Goal: Task Accomplishment & Management: Use online tool/utility

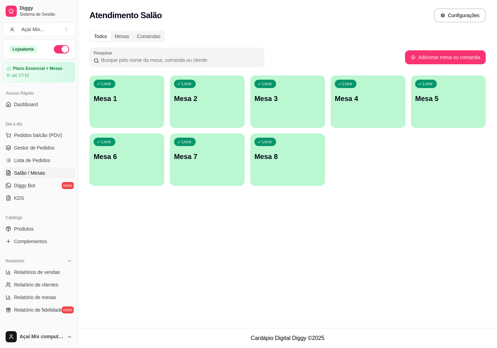
click at [130, 102] on p "Mesa 1" at bounding box center [127, 99] width 66 height 10
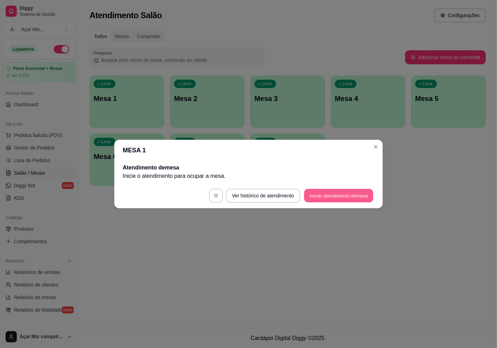
click at [350, 196] on button "Iniciar atendimento de mesa" at bounding box center [338, 196] width 69 height 14
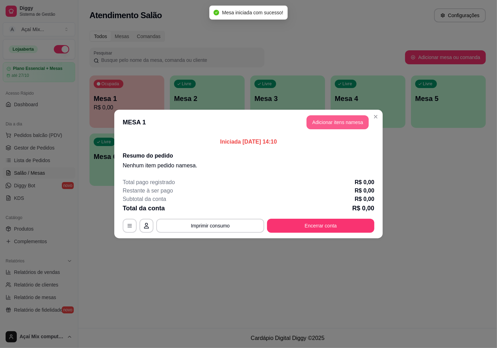
click at [314, 124] on button "Adicionar itens na mesa" at bounding box center [337, 122] width 62 height 14
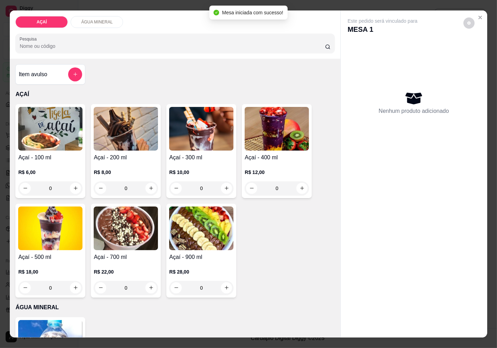
click at [269, 119] on img at bounding box center [277, 129] width 64 height 44
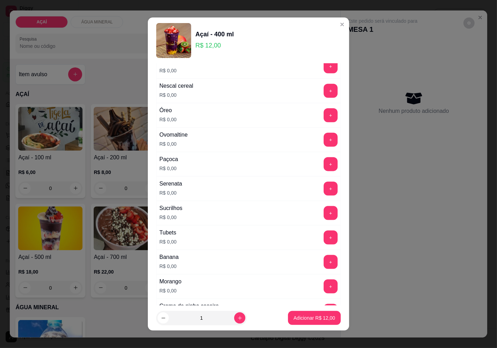
scroll to position [827, 0]
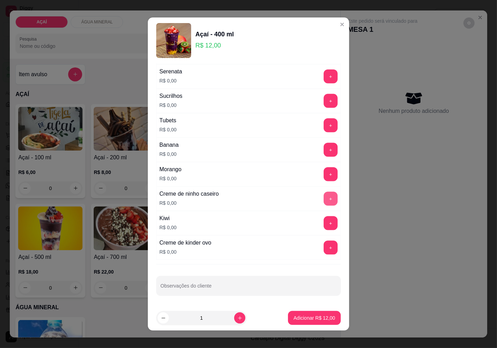
click at [323, 200] on button "+" at bounding box center [330, 199] width 14 height 14
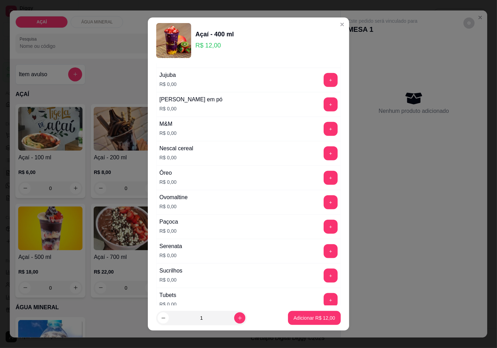
scroll to position [633, 0]
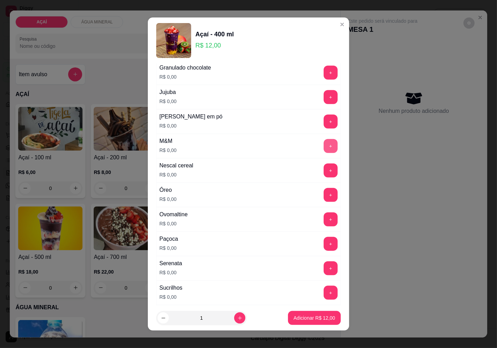
click at [323, 151] on button "+" at bounding box center [330, 146] width 14 height 14
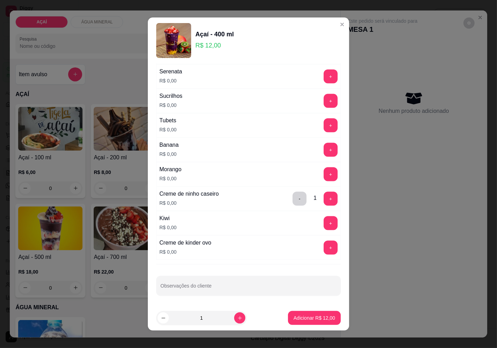
scroll to position [788, 0]
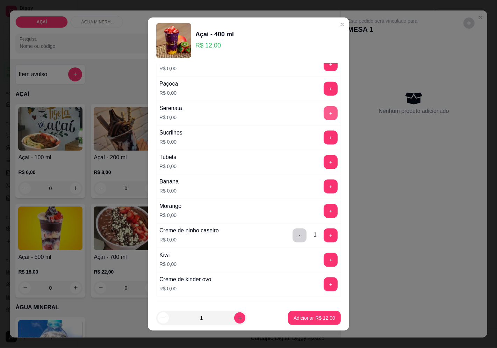
click at [323, 119] on button "+" at bounding box center [330, 113] width 14 height 14
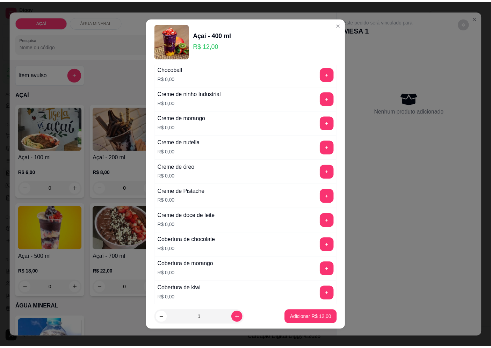
scroll to position [129, 0]
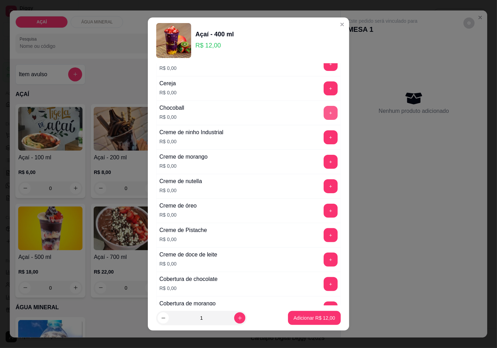
click at [323, 117] on button "+" at bounding box center [330, 113] width 14 height 14
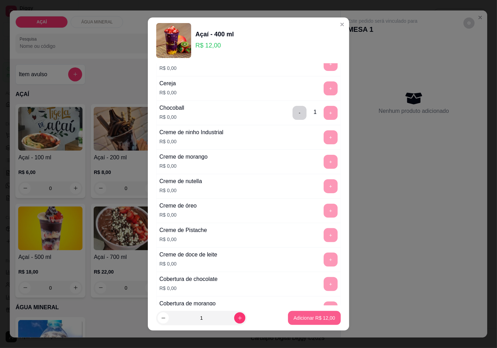
click at [310, 317] on p "Adicionar R$ 12,00" at bounding box center [314, 317] width 42 height 7
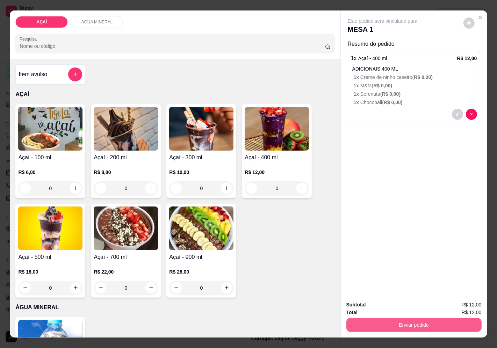
click at [442, 318] on button "Enviar pedido" at bounding box center [413, 325] width 135 height 14
click at [459, 306] on button "Enviar pedido" at bounding box center [463, 304] width 38 height 13
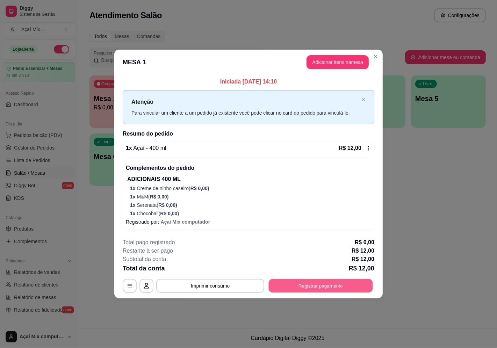
click at [352, 287] on button "Registrar pagamento" at bounding box center [321, 286] width 104 height 14
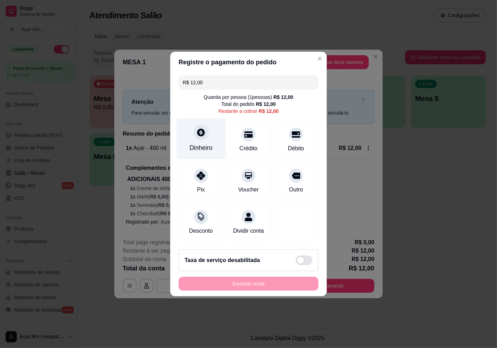
click at [203, 132] on icon at bounding box center [200, 132] width 9 height 9
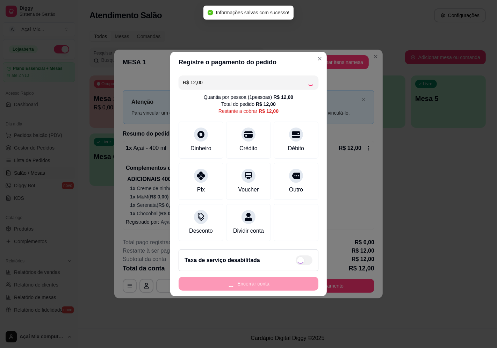
type input "R$ 0,00"
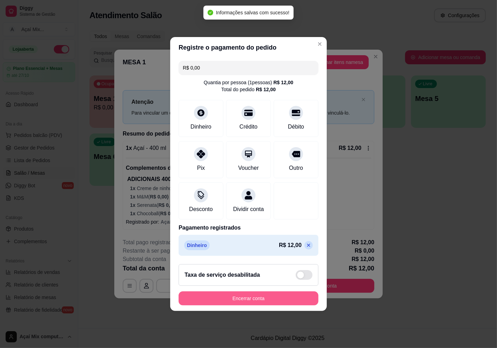
click at [271, 303] on button "Encerrar conta" at bounding box center [249, 298] width 140 height 14
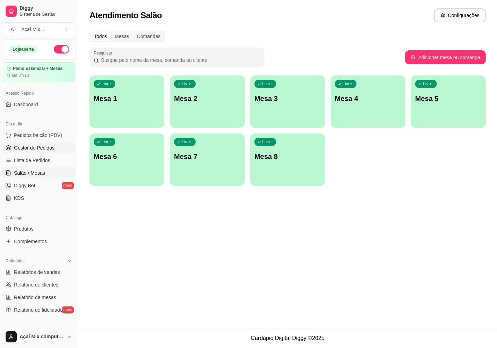
click at [50, 146] on span "Gestor de Pedidos" at bounding box center [34, 147] width 41 height 7
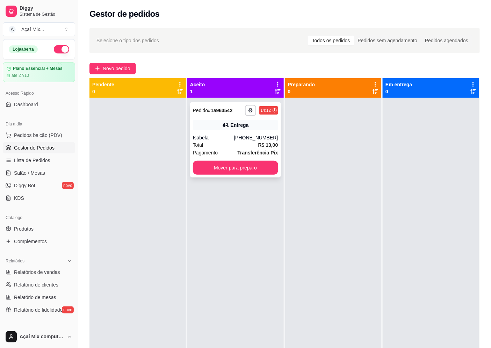
click at [217, 119] on div "**********" at bounding box center [235, 139] width 91 height 75
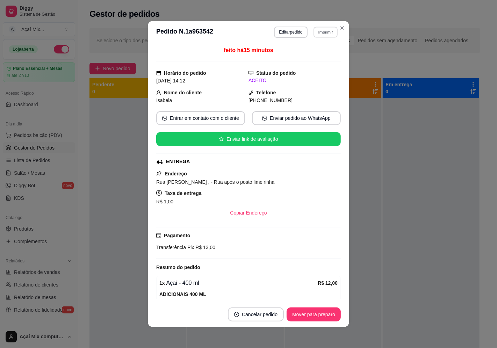
click at [319, 32] on button "Imprimir" at bounding box center [325, 32] width 24 height 11
click at [307, 61] on button "Impressora" at bounding box center [310, 56] width 51 height 11
click at [319, 37] on button "Imprimir" at bounding box center [325, 32] width 25 height 11
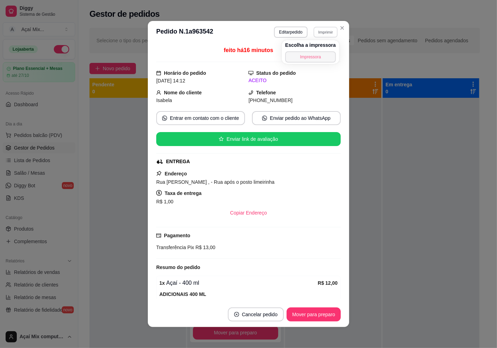
click at [305, 60] on button "Impressora" at bounding box center [310, 56] width 51 height 11
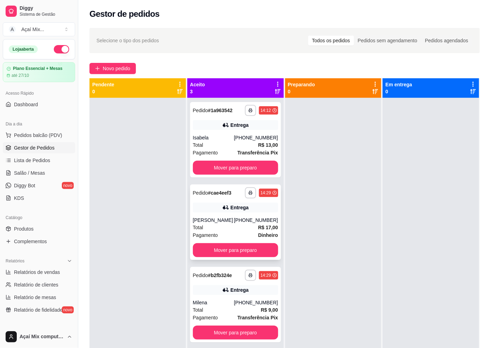
scroll to position [19, 0]
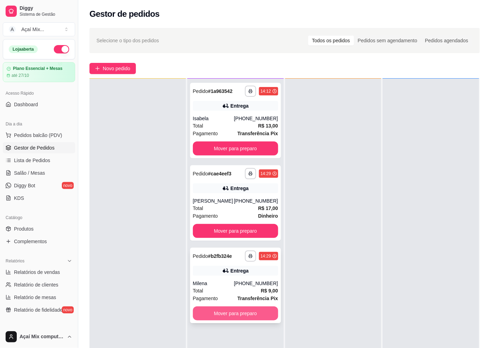
click at [227, 310] on button "Mover para preparo" at bounding box center [235, 313] width 85 height 14
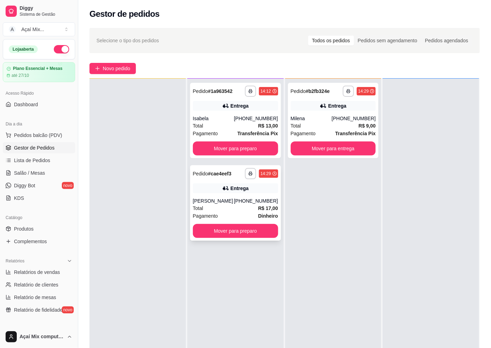
click at [232, 207] on div "Total R$ 17,00" at bounding box center [235, 208] width 85 height 8
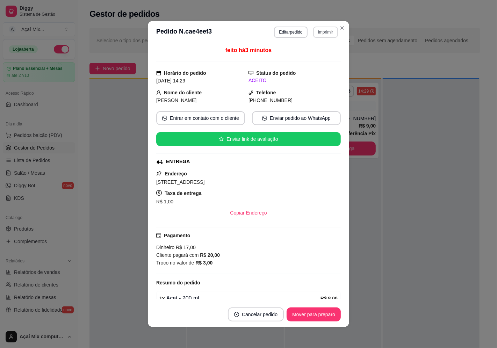
click at [318, 34] on button "Imprimir" at bounding box center [325, 32] width 25 height 11
click at [308, 56] on button "Impressora" at bounding box center [310, 56] width 51 height 11
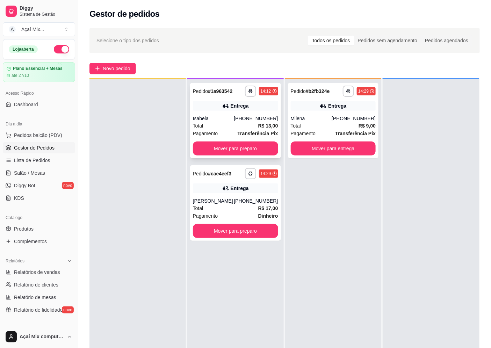
click at [245, 116] on div "[PHONE_NUMBER]" at bounding box center [256, 118] width 44 height 7
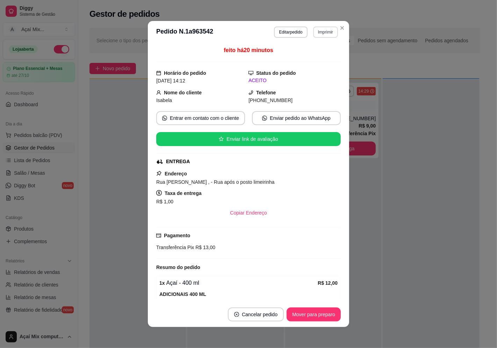
click at [319, 36] on button "Imprimir" at bounding box center [325, 32] width 25 height 11
click at [311, 53] on button "Impressora" at bounding box center [310, 56] width 49 height 11
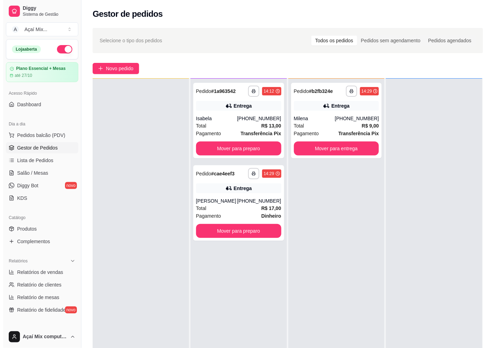
scroll to position [0, 0]
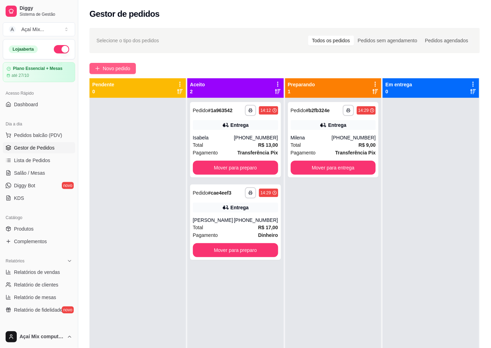
click at [124, 70] on span "Novo pedido" at bounding box center [117, 69] width 28 height 8
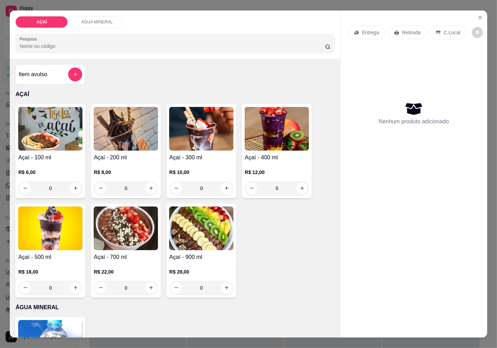
click at [202, 124] on img at bounding box center [201, 129] width 64 height 44
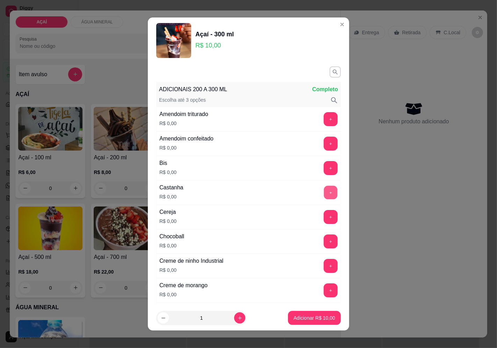
click at [324, 189] on button "+" at bounding box center [331, 192] width 14 height 14
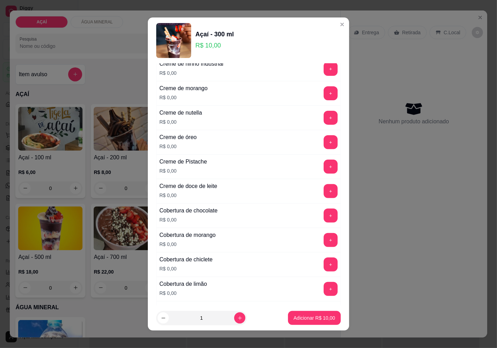
scroll to position [194, 0]
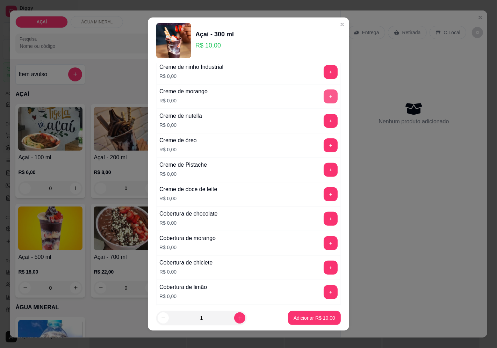
click at [323, 98] on button "+" at bounding box center [330, 96] width 14 height 14
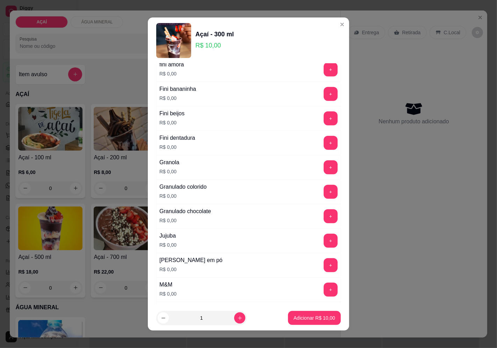
scroll to position [504, 0]
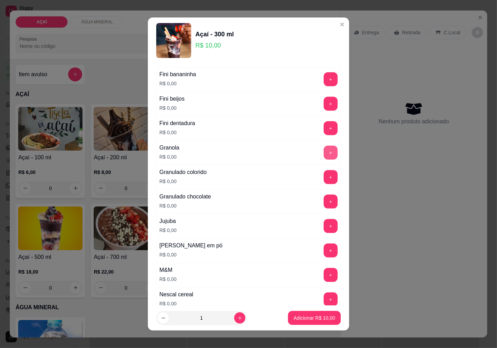
click at [323, 152] on button "+" at bounding box center [330, 153] width 14 height 14
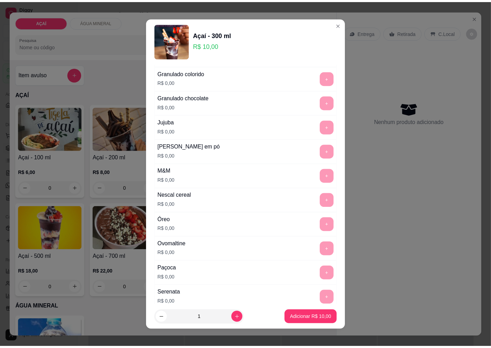
scroll to position [621, 0]
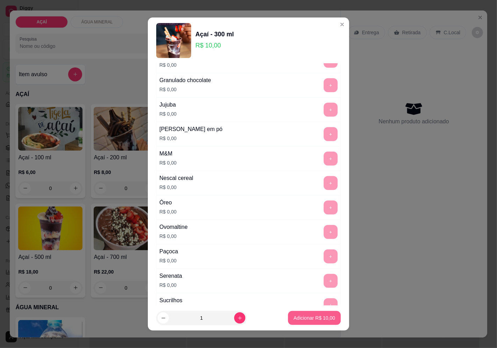
click at [293, 322] on button "Adicionar R$ 10,00" at bounding box center [314, 318] width 53 height 14
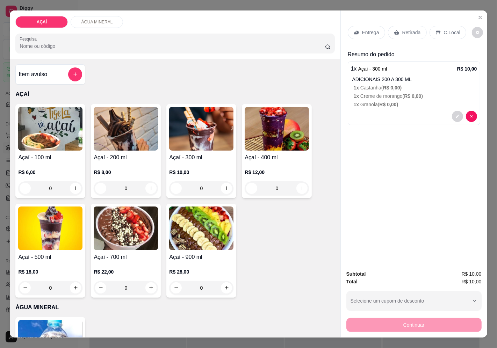
click at [366, 34] on div "Entrega" at bounding box center [366, 32] width 37 height 13
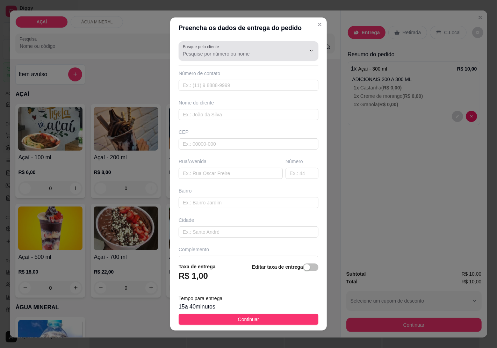
click at [296, 50] on button "Show suggestions" at bounding box center [301, 50] width 11 height 11
type input "c"
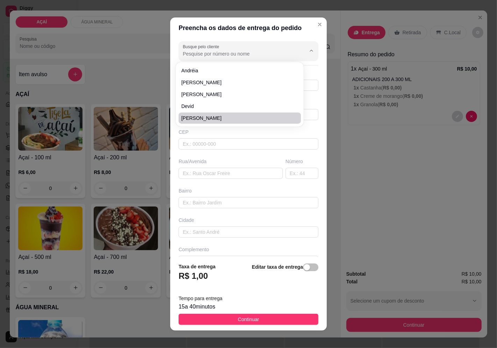
click at [254, 166] on div "Rua/Avenida" at bounding box center [230, 168] width 107 height 21
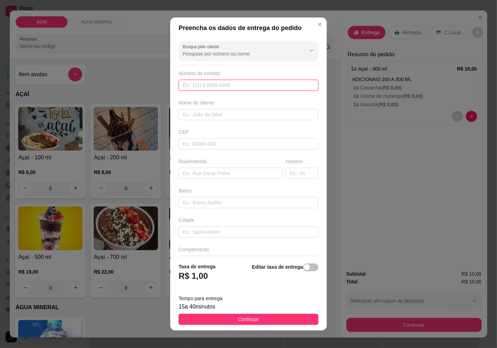
click at [209, 82] on input "text" at bounding box center [249, 85] width 140 height 11
type input "[PHONE_NUMBER]"
type input "CLARICY"
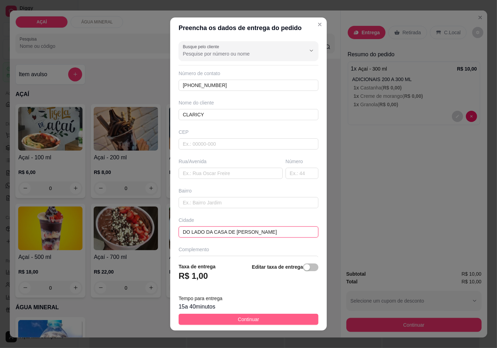
type input "DO LADO DA CASA DE [PERSON_NAME]"
click at [248, 320] on span "Continuar" at bounding box center [248, 319] width 21 height 8
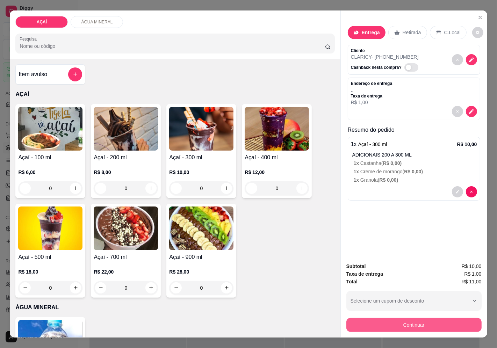
click at [409, 322] on button "Continuar" at bounding box center [413, 325] width 135 height 14
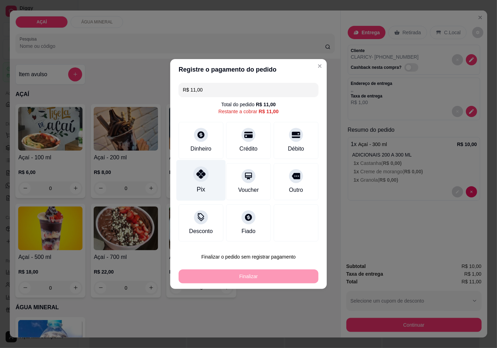
click at [198, 172] on icon at bounding box center [200, 173] width 9 height 9
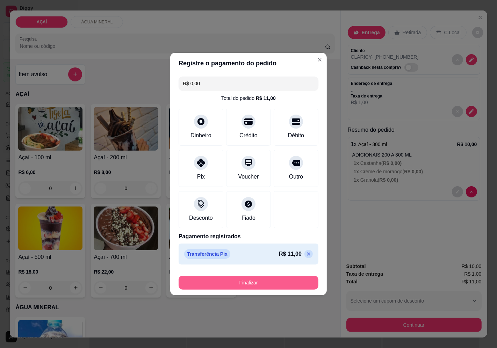
click at [246, 285] on button "Finalizar" at bounding box center [249, 283] width 140 height 14
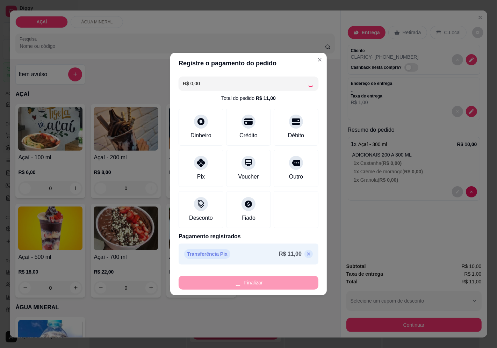
type input "-R$ 11,00"
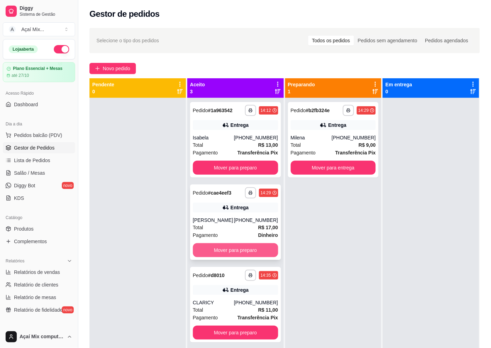
click at [235, 246] on button "Mover para preparo" at bounding box center [235, 250] width 85 height 14
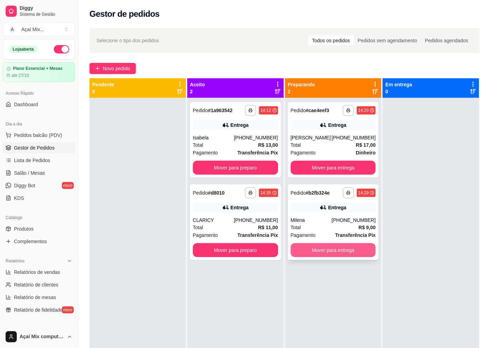
click at [337, 254] on button "Mover para entrega" at bounding box center [333, 250] width 85 height 14
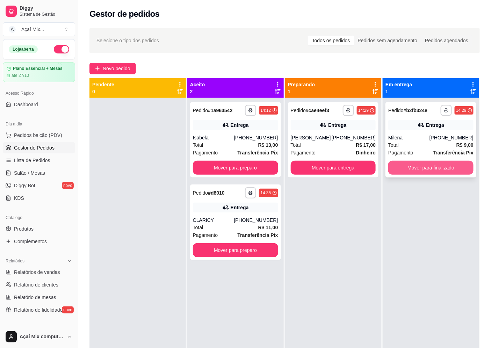
click at [426, 169] on button "Mover para finalizado" at bounding box center [430, 168] width 85 height 14
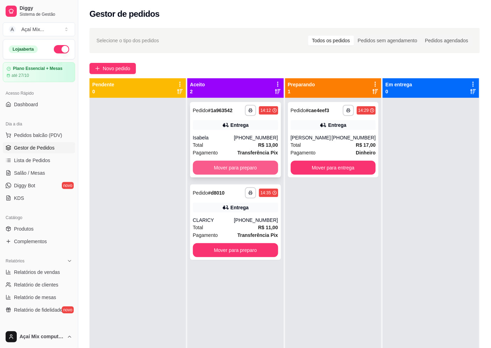
click at [247, 169] on button "Mover para preparo" at bounding box center [235, 168] width 85 height 14
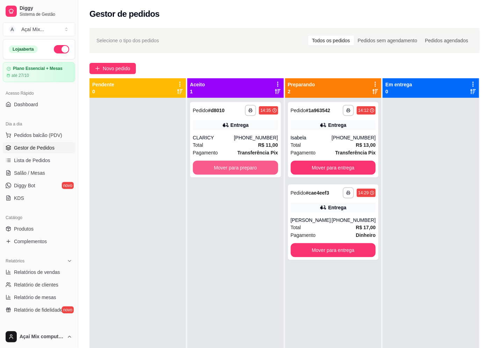
click at [246, 169] on button "Mover para preparo" at bounding box center [235, 168] width 85 height 14
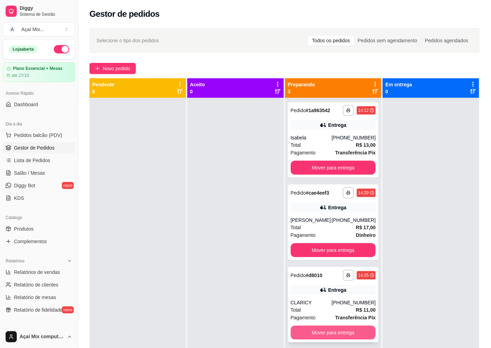
click at [325, 334] on button "Mover para entrega" at bounding box center [333, 333] width 85 height 14
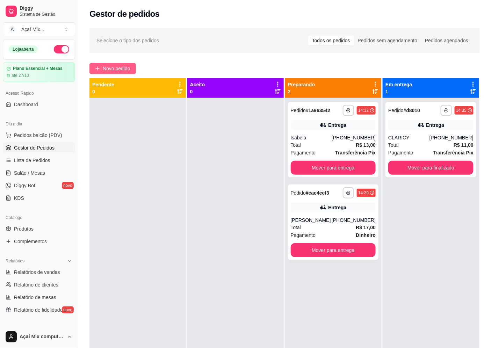
click at [119, 71] on span "Novo pedido" at bounding box center [117, 69] width 28 height 8
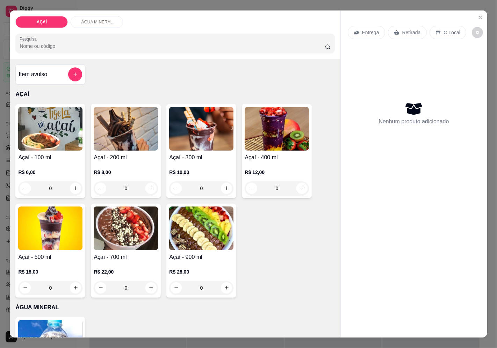
click at [202, 129] on img at bounding box center [201, 129] width 64 height 44
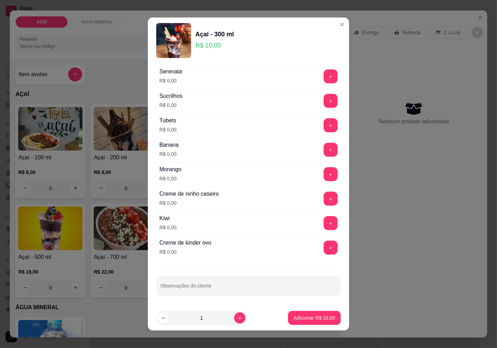
scroll to position [750, 0]
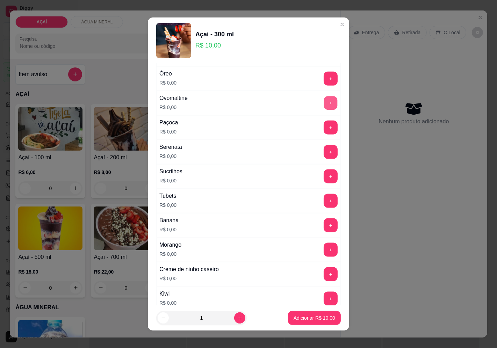
click at [324, 109] on button "+" at bounding box center [331, 103] width 14 height 14
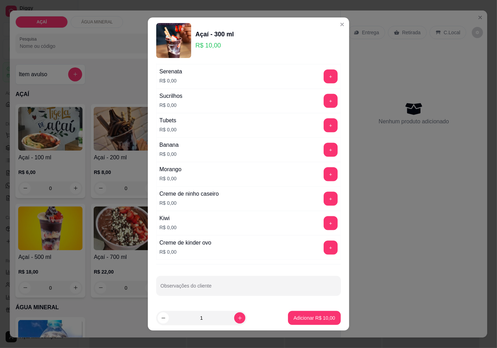
scroll to position [827, 0]
click at [324, 197] on button "+" at bounding box center [331, 199] width 14 height 14
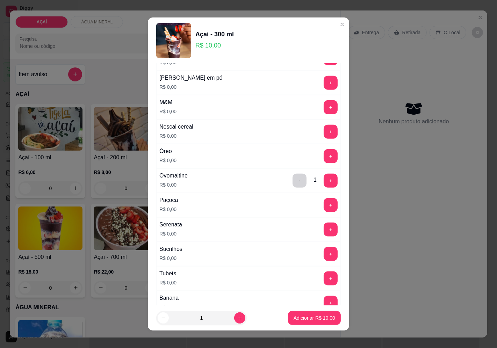
scroll to position [633, 0]
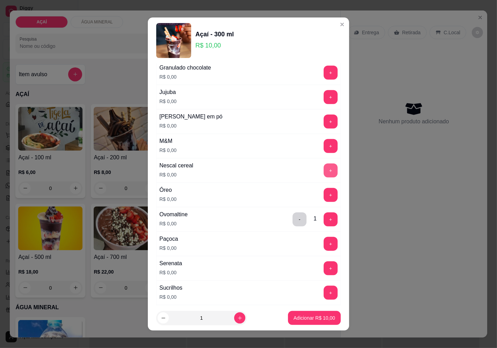
click at [323, 172] on button "+" at bounding box center [330, 170] width 14 height 14
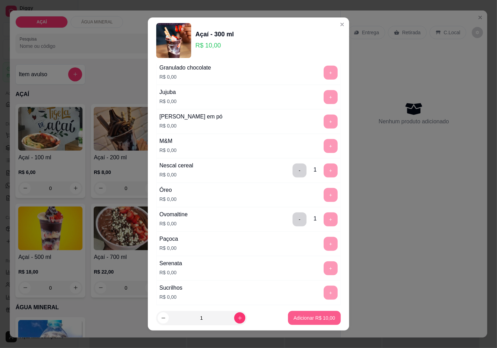
click at [302, 317] on p "Adicionar R$ 10,00" at bounding box center [314, 317] width 42 height 7
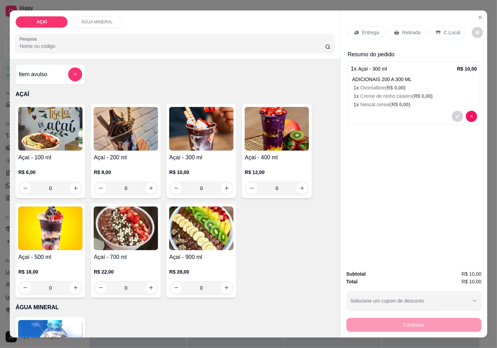
click at [191, 147] on img at bounding box center [201, 129] width 64 height 44
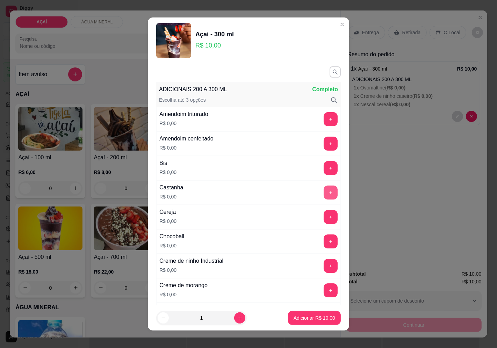
click at [323, 189] on button "+" at bounding box center [330, 192] width 14 height 14
click at [324, 124] on button "+" at bounding box center [331, 119] width 14 height 14
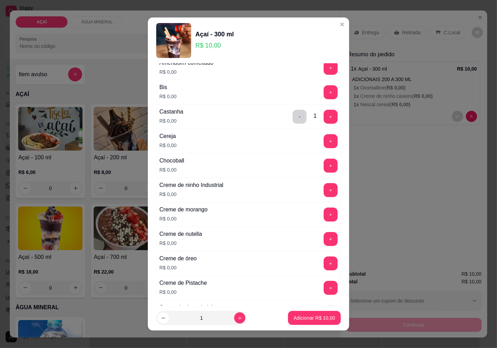
scroll to position [78, 0]
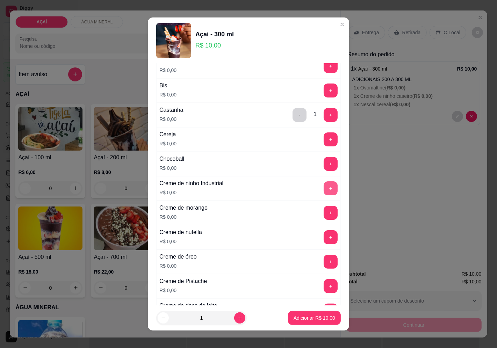
click at [323, 189] on button "+" at bounding box center [330, 188] width 14 height 14
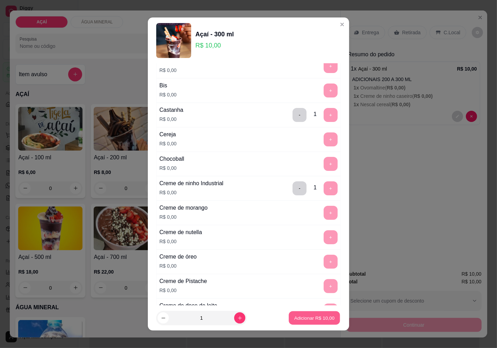
click at [303, 316] on p "Adicionar R$ 10,00" at bounding box center [314, 318] width 41 height 7
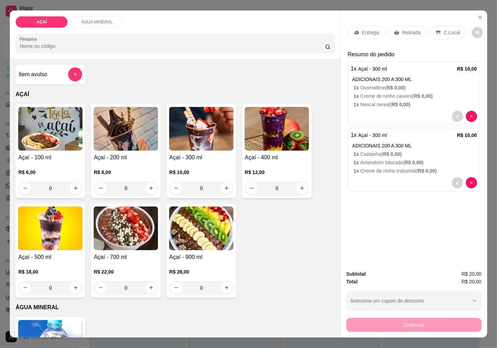
click at [373, 32] on p "Entrega" at bounding box center [370, 32] width 17 height 7
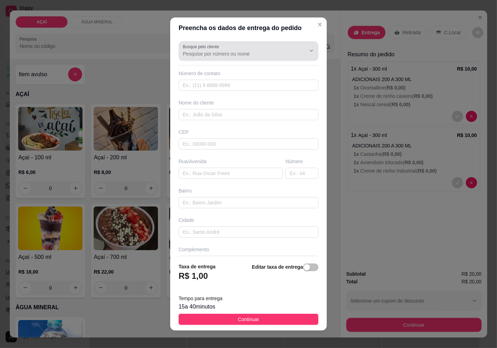
click at [214, 47] on label "Busque pelo cliente" at bounding box center [202, 47] width 39 height 6
click at [214, 50] on input "Busque pelo cliente" at bounding box center [239, 53] width 112 height 7
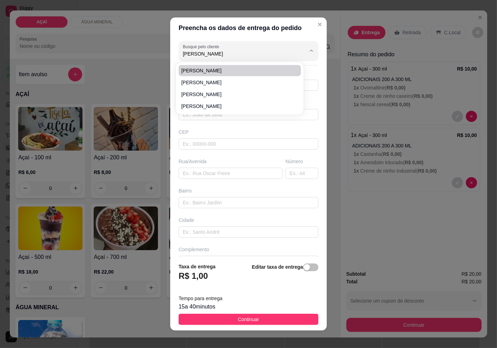
click at [220, 75] on li "[PERSON_NAME]" at bounding box center [240, 70] width 123 height 11
type input "[PERSON_NAME]"
type input "81530392"
type input "[PERSON_NAME]"
type input "5752000000000"
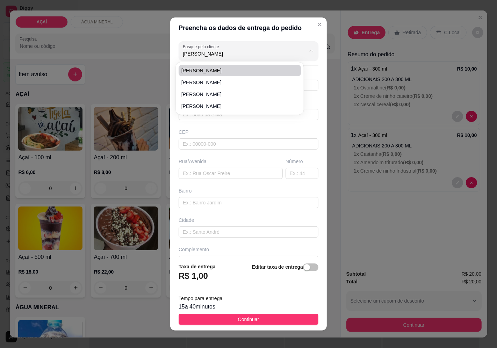
type input "[STREET_ADDRESS][PERSON_NAME]"
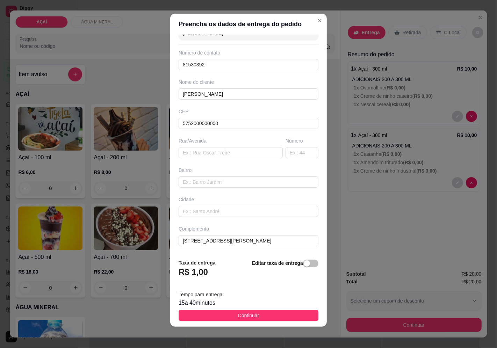
scroll to position [5, 0]
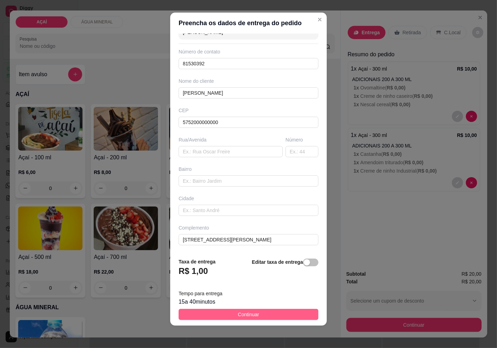
type input "[PERSON_NAME]"
click at [254, 309] on button "Continuar" at bounding box center [249, 314] width 140 height 11
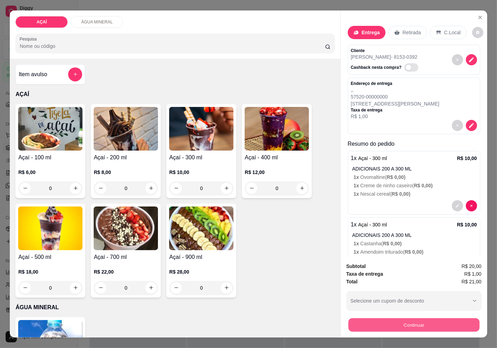
click at [424, 319] on button "Continuar" at bounding box center [413, 325] width 131 height 14
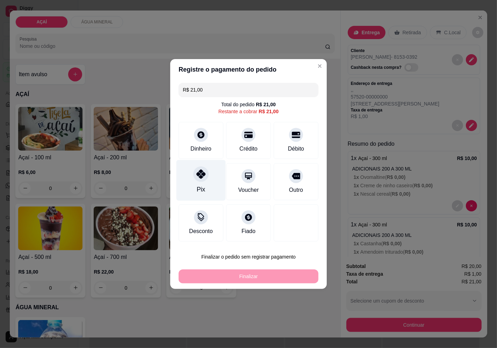
click at [203, 172] on icon at bounding box center [200, 173] width 9 height 9
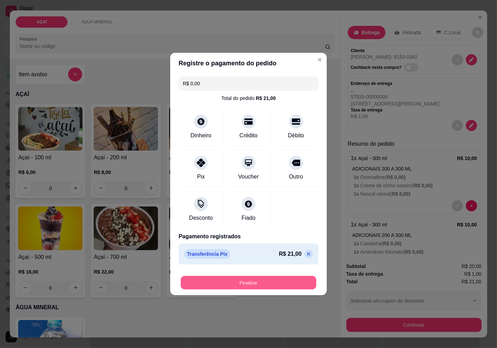
click at [249, 281] on button "Finalizar" at bounding box center [249, 283] width 136 height 14
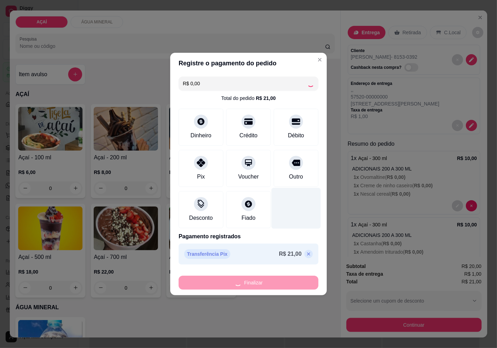
type input "-R$ 21,00"
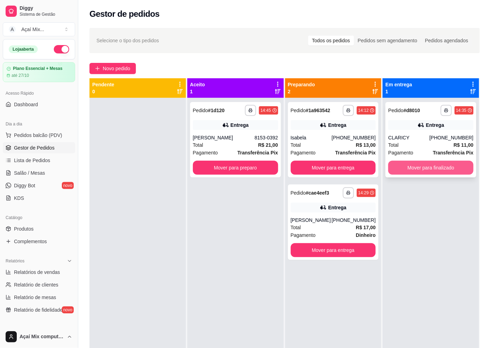
click at [409, 165] on button "Mover para finalizado" at bounding box center [430, 168] width 85 height 14
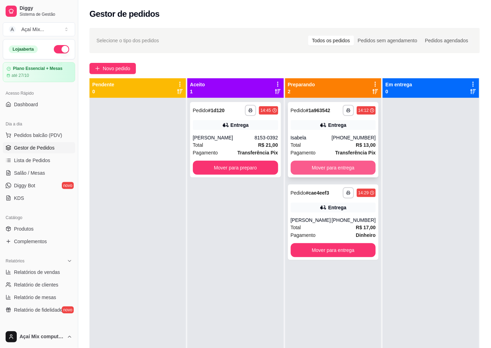
click at [349, 167] on button "Mover para entrega" at bounding box center [333, 168] width 85 height 14
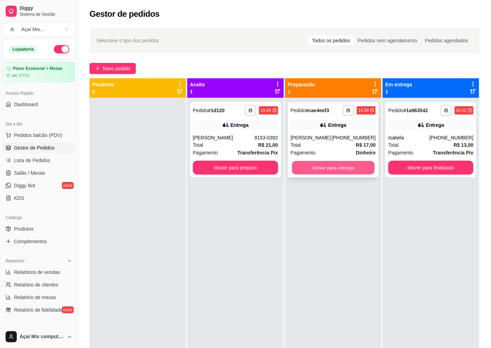
click at [344, 172] on button "Mover para entrega" at bounding box center [333, 168] width 82 height 14
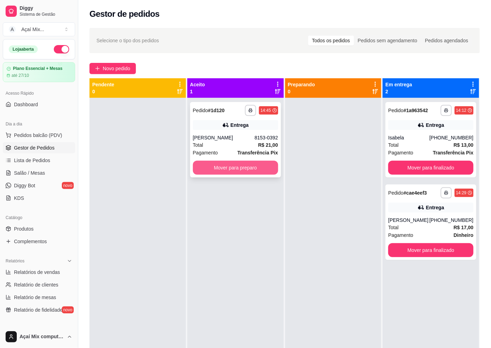
click at [219, 174] on button "Mover para preparo" at bounding box center [235, 168] width 85 height 14
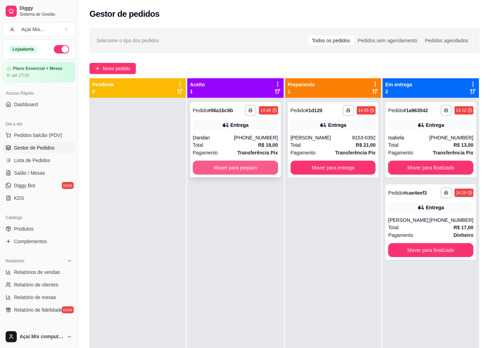
click at [241, 168] on button "Mover para preparo" at bounding box center [235, 168] width 85 height 14
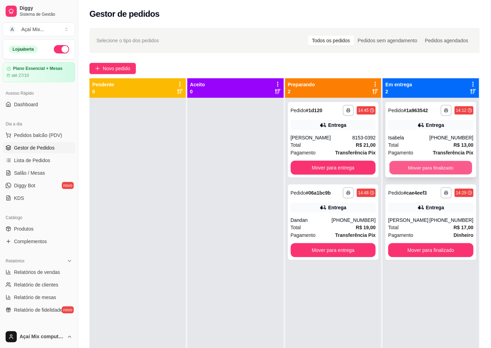
click at [435, 168] on button "Mover para finalizado" at bounding box center [431, 168] width 82 height 14
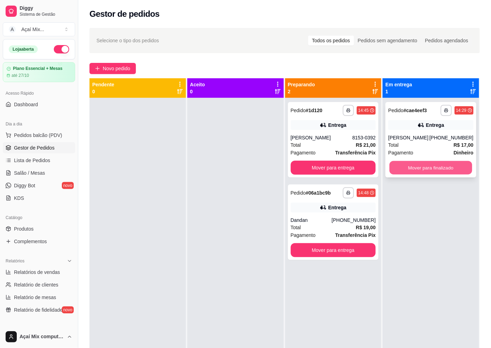
click at [427, 164] on button "Mover para finalizado" at bounding box center [431, 168] width 82 height 14
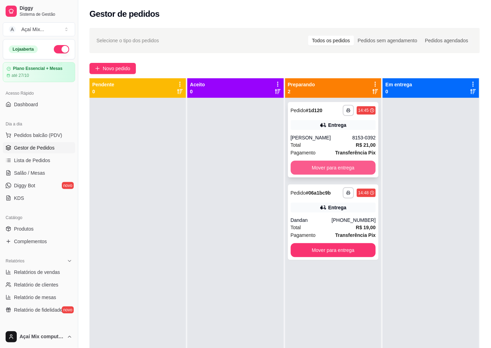
click at [333, 165] on button "Mover para entrega" at bounding box center [333, 168] width 85 height 14
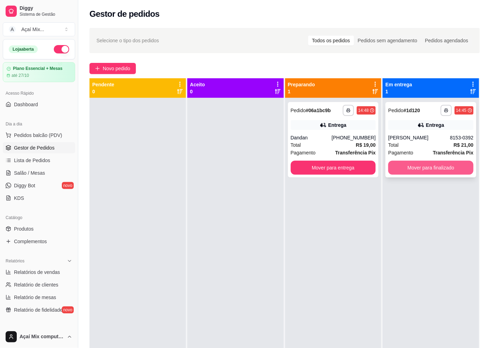
click at [415, 169] on button "Mover para finalizado" at bounding box center [430, 168] width 85 height 14
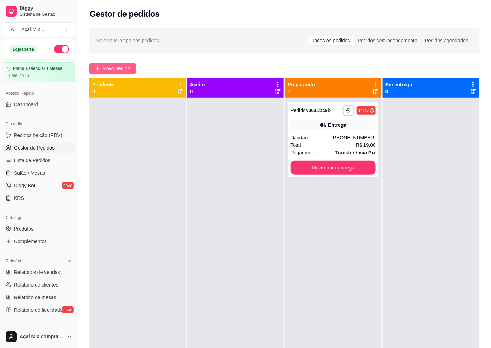
click at [107, 66] on span "Novo pedido" at bounding box center [117, 69] width 28 height 8
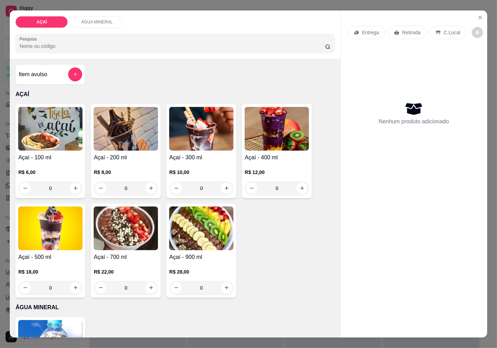
click at [254, 138] on img at bounding box center [277, 129] width 64 height 44
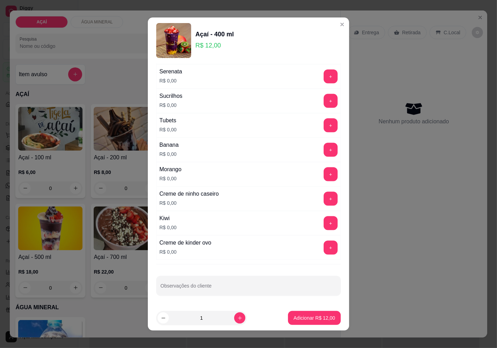
scroll to position [827, 0]
click at [324, 148] on button "+" at bounding box center [331, 150] width 14 height 14
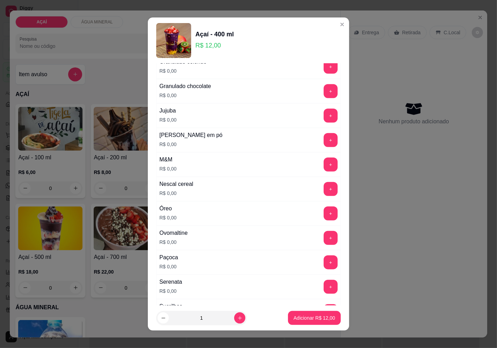
scroll to position [595, 0]
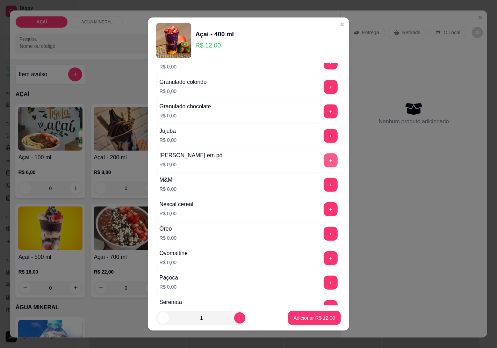
click at [323, 164] on button "+" at bounding box center [330, 160] width 14 height 14
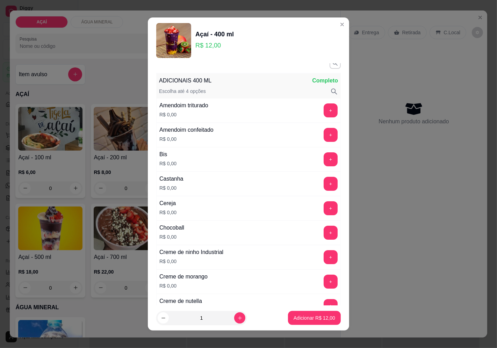
scroll to position [0, 0]
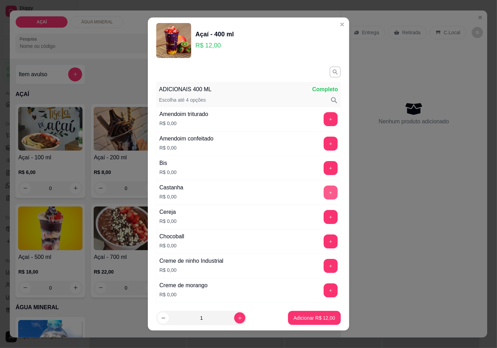
click at [323, 189] on button "+" at bounding box center [330, 192] width 14 height 14
click at [323, 121] on button "+" at bounding box center [330, 119] width 14 height 14
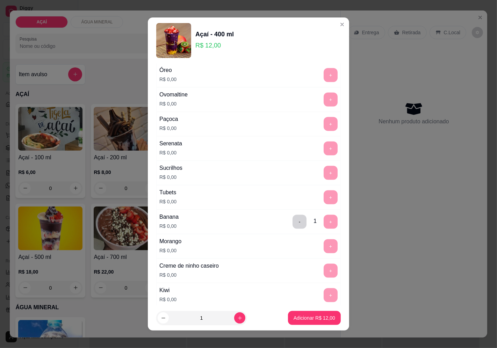
scroll to position [827, 0]
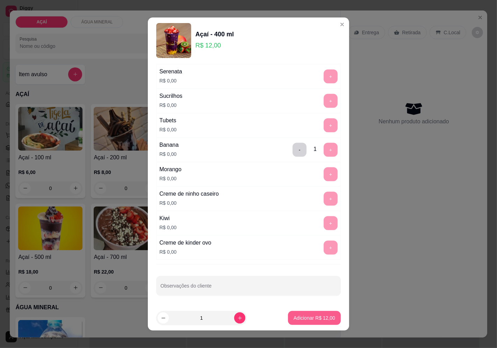
click at [301, 316] on p "Adicionar R$ 12,00" at bounding box center [314, 317] width 42 height 7
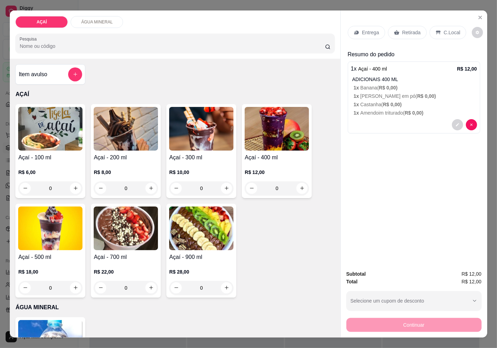
click at [371, 30] on p "Entrega" at bounding box center [370, 32] width 17 height 7
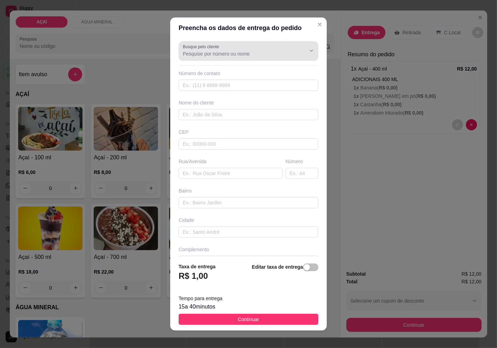
click at [263, 47] on div at bounding box center [248, 51] width 131 height 14
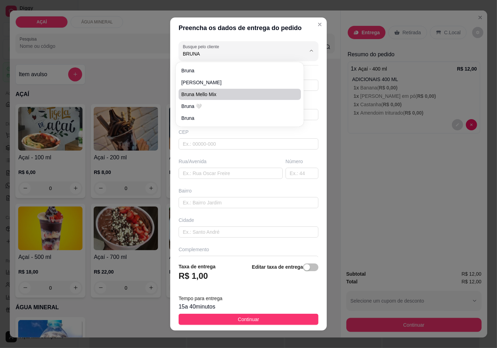
click at [205, 93] on span "Bruna Mello Mix" at bounding box center [236, 94] width 110 height 7
type input "Bruna Mello Mix"
type input "982021621"
type input "Bruna Mello Mix"
type input "5752000000000"
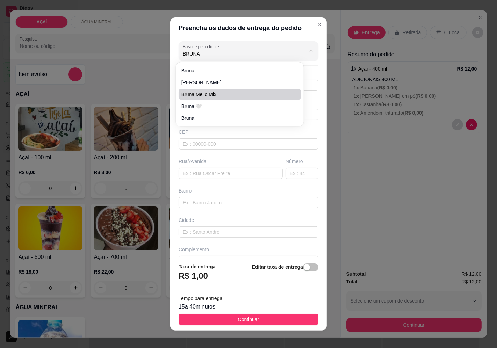
type input "Maravilha"
type input "na casa do jogo do bicho"
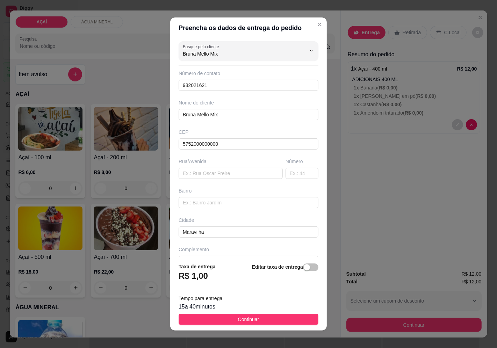
scroll to position [17, 0]
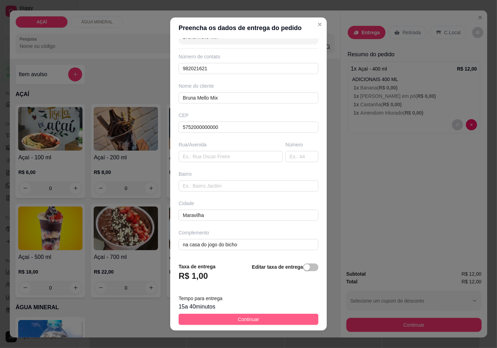
type input "Bruna Mello Mix"
click at [244, 320] on span "Continuar" at bounding box center [248, 319] width 21 height 8
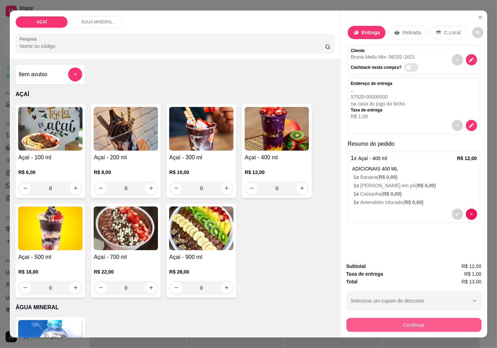
click at [405, 320] on button "Continuar" at bounding box center [413, 325] width 135 height 14
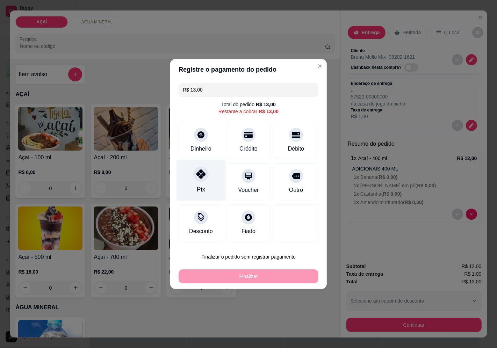
click at [203, 184] on div "Pix" at bounding box center [200, 180] width 49 height 41
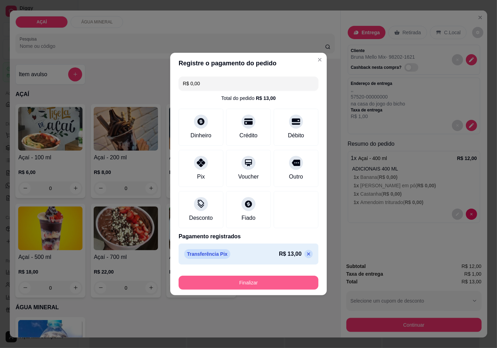
click at [247, 284] on button "Finalizar" at bounding box center [249, 283] width 140 height 14
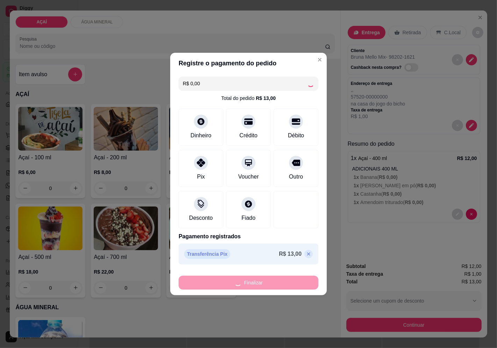
type input "-R$ 13,00"
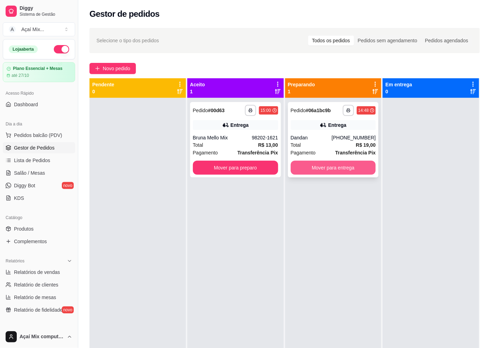
click at [315, 170] on button "Mover para entrega" at bounding box center [333, 168] width 85 height 14
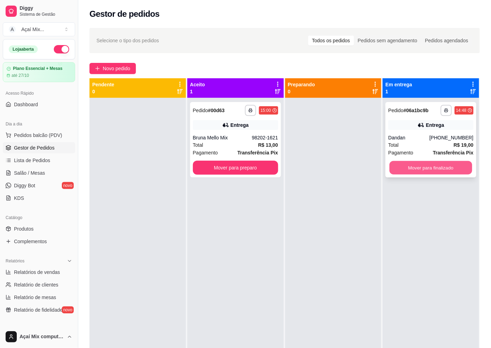
click at [404, 167] on button "Mover para finalizado" at bounding box center [431, 168] width 82 height 14
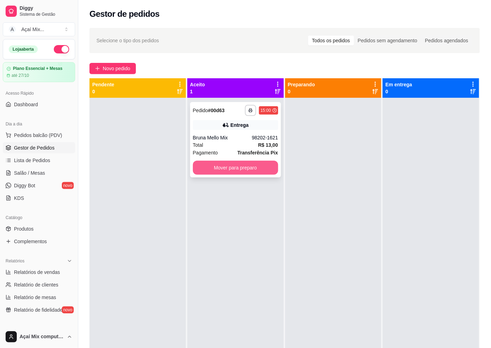
click at [239, 171] on button "Mover para preparo" at bounding box center [235, 168] width 85 height 14
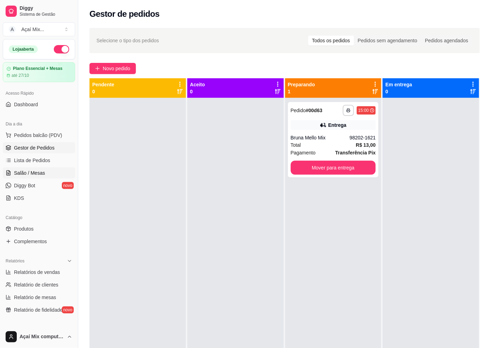
click at [31, 171] on span "Salão / Mesas" at bounding box center [29, 172] width 31 height 7
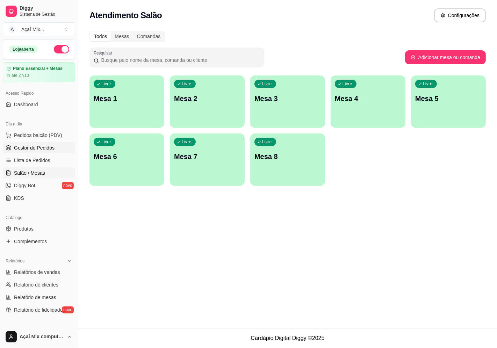
click at [37, 148] on span "Gestor de Pedidos" at bounding box center [34, 147] width 41 height 7
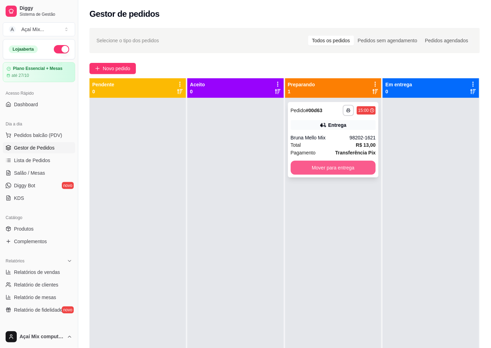
click at [292, 167] on button "Mover para entrega" at bounding box center [333, 168] width 85 height 14
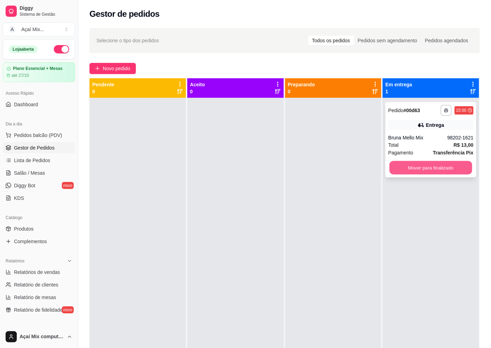
click at [423, 166] on button "Mover para finalizado" at bounding box center [431, 168] width 82 height 14
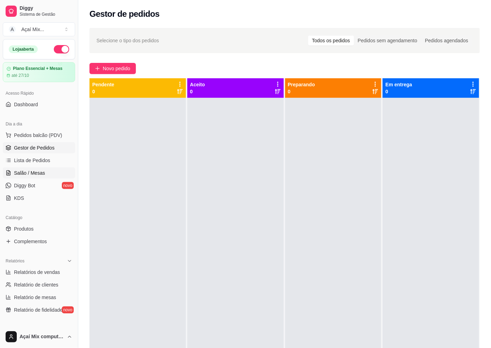
click at [52, 168] on link "Salão / Mesas" at bounding box center [39, 172] width 72 height 11
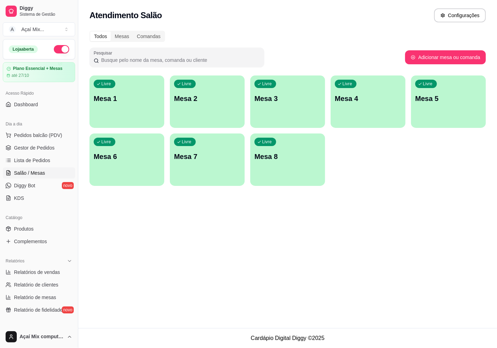
click at [112, 117] on div "Livre Mesa 1" at bounding box center [126, 97] width 75 height 44
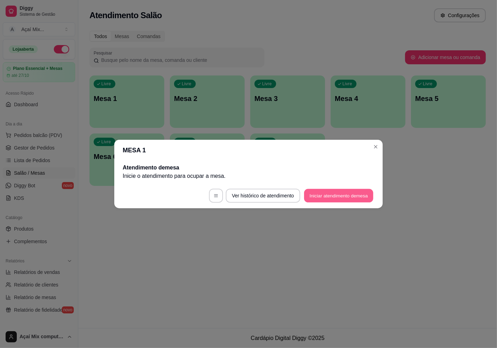
click at [363, 190] on button "Iniciar atendimento de mesa" at bounding box center [338, 196] width 69 height 14
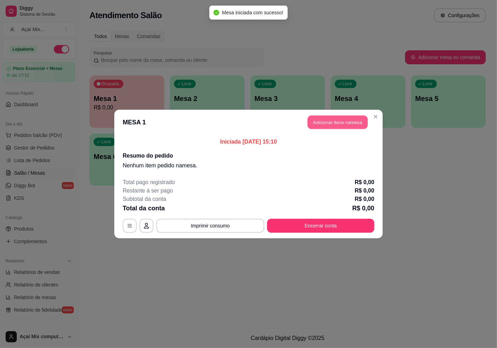
click at [342, 122] on button "Adicionar itens na mesa" at bounding box center [337, 123] width 60 height 14
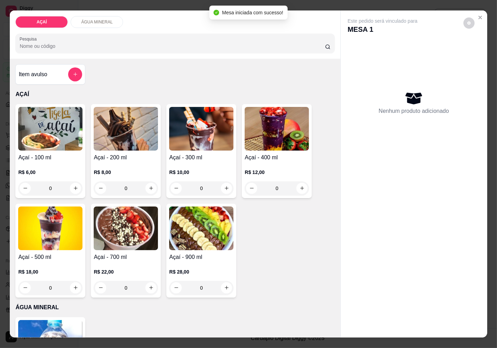
click at [194, 165] on div "R$ 10,00 0" at bounding box center [201, 179] width 64 height 34
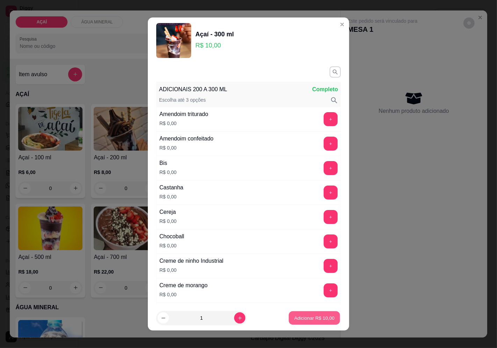
click at [315, 315] on p "Adicionar R$ 10,00" at bounding box center [314, 318] width 41 height 7
type input "1"
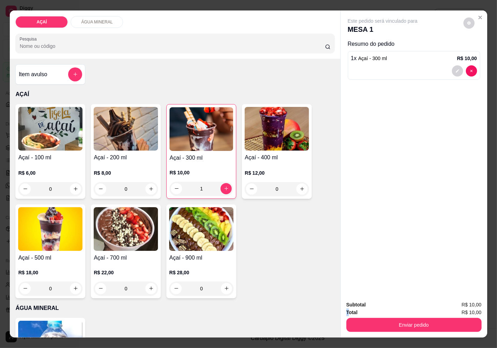
click at [346, 310] on strong "Total" at bounding box center [351, 313] width 11 height 6
click at [356, 323] on button "Enviar pedido" at bounding box center [413, 325] width 135 height 14
click at [466, 308] on button "Enviar pedido" at bounding box center [462, 304] width 39 height 13
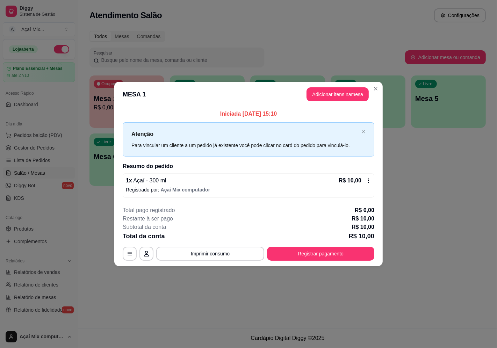
click at [333, 260] on button "Registrar pagamento" at bounding box center [320, 254] width 107 height 14
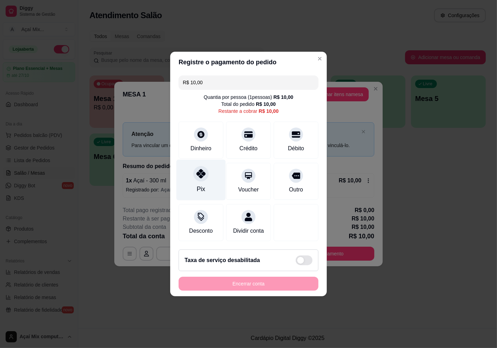
click at [189, 179] on div "Pix" at bounding box center [200, 180] width 49 height 41
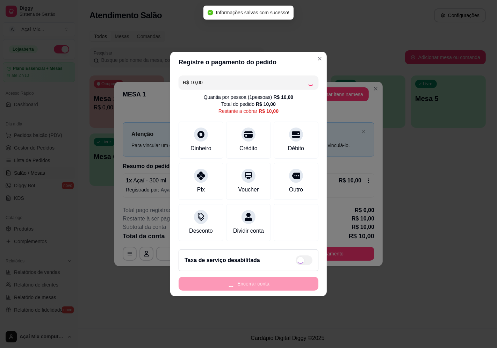
type input "R$ 0,00"
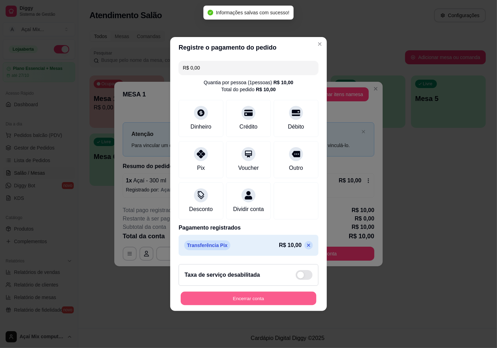
click at [237, 300] on button "Encerrar conta" at bounding box center [249, 299] width 136 height 14
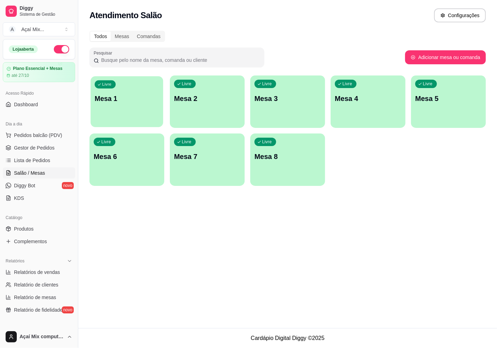
click at [147, 89] on div "Livre Mesa 1" at bounding box center [126, 97] width 73 height 43
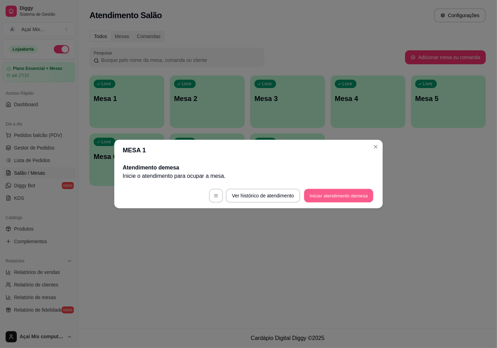
click at [347, 197] on button "Iniciar atendimento de mesa" at bounding box center [338, 196] width 69 height 14
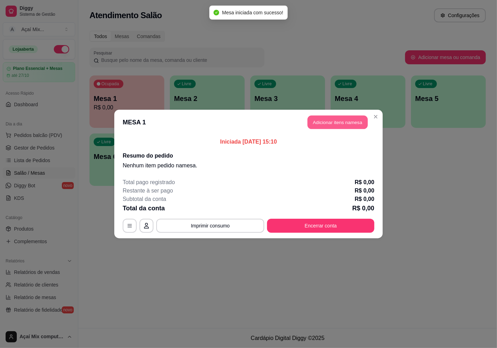
click at [343, 125] on button "Adicionar itens na mesa" at bounding box center [337, 123] width 60 height 14
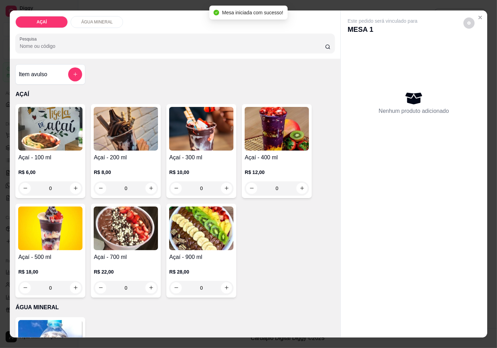
click at [108, 156] on h4 "Açaí - 200 ml" at bounding box center [126, 157] width 64 height 8
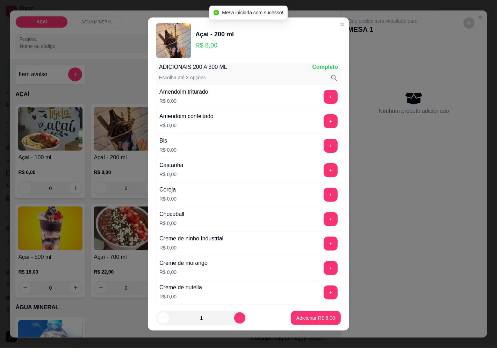
scroll to position [39, 0]
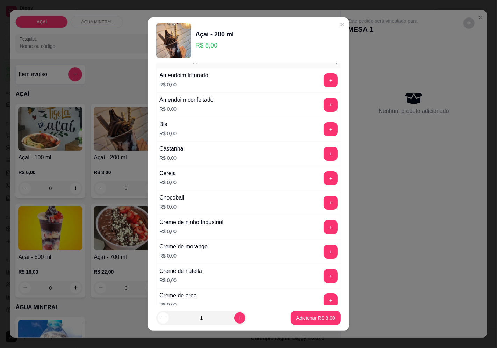
click at [315, 162] on div "Castanha R$ 0,00 +" at bounding box center [248, 153] width 184 height 24
click at [324, 156] on button "+" at bounding box center [331, 154] width 14 height 14
click at [323, 176] on button "+" at bounding box center [330, 178] width 14 height 14
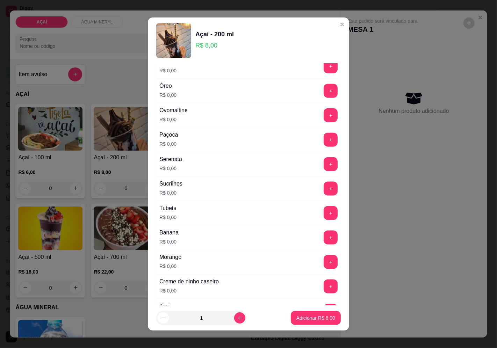
scroll to position [827, 0]
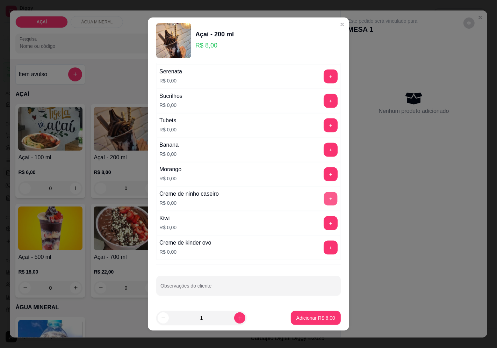
click at [324, 197] on button "+" at bounding box center [331, 199] width 14 height 14
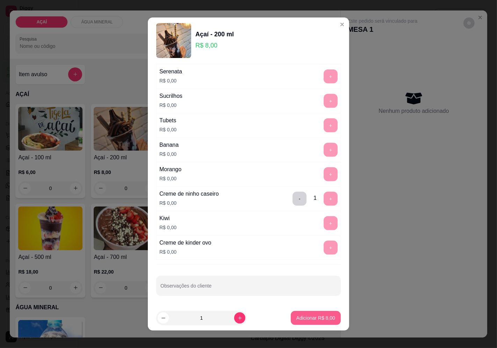
click at [308, 321] on button "Adicionar R$ 8,00" at bounding box center [316, 318] width 50 height 14
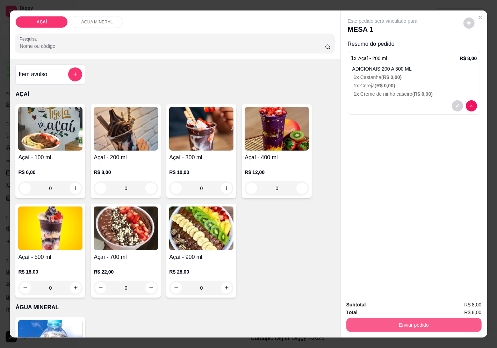
click at [467, 320] on button "Enviar pedido" at bounding box center [413, 325] width 135 height 14
click at [473, 302] on button "Enviar pedido" at bounding box center [462, 304] width 39 height 13
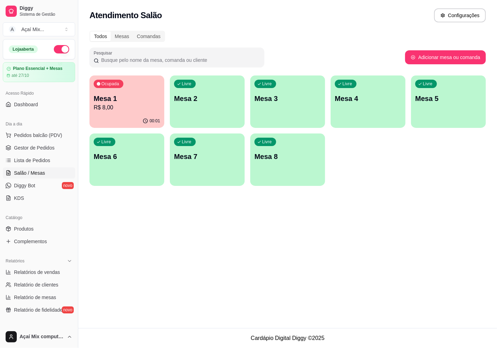
click at [231, 98] on p "Mesa 2" at bounding box center [207, 99] width 66 height 10
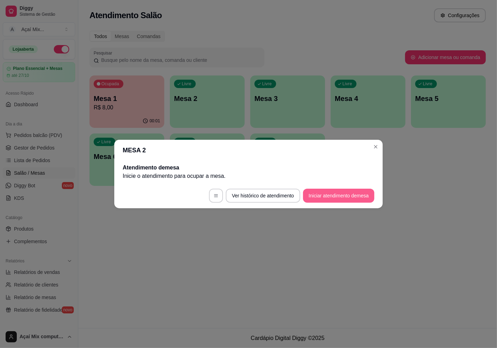
click at [370, 198] on button "Iniciar atendimento de mesa" at bounding box center [338, 196] width 71 height 14
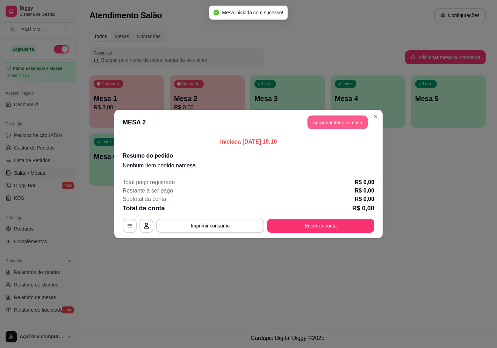
click at [338, 127] on button "Adicionar itens na mesa" at bounding box center [337, 123] width 60 height 14
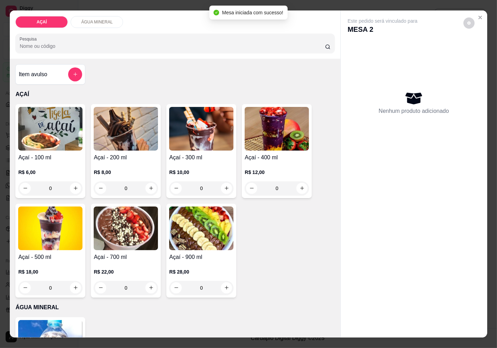
click at [134, 155] on h4 "Açaí - 200 ml" at bounding box center [126, 157] width 64 height 8
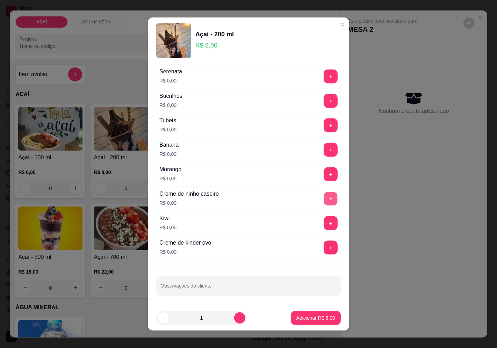
click at [324, 202] on button "+" at bounding box center [331, 199] width 14 height 14
click at [324, 198] on button "+" at bounding box center [331, 199] width 14 height 14
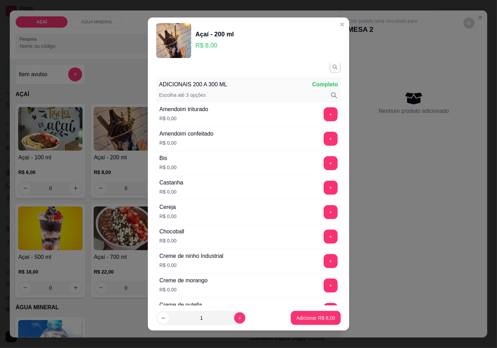
scroll to position [0, 0]
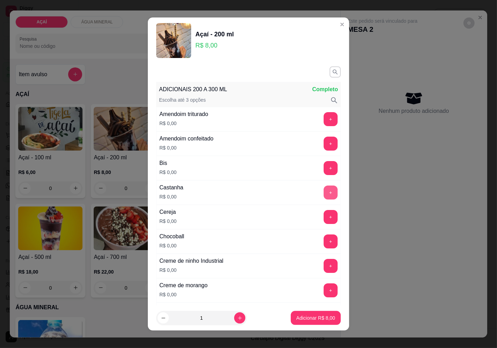
click at [323, 190] on button "+" at bounding box center [330, 192] width 14 height 14
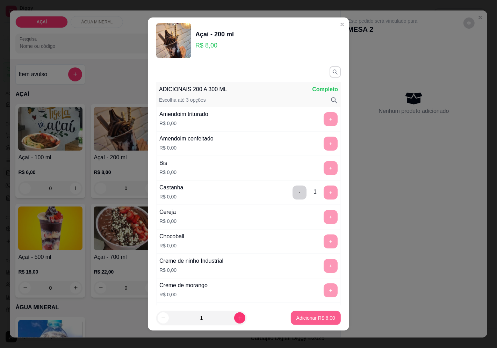
click at [320, 319] on p "Adicionar R$ 8,00" at bounding box center [315, 317] width 39 height 7
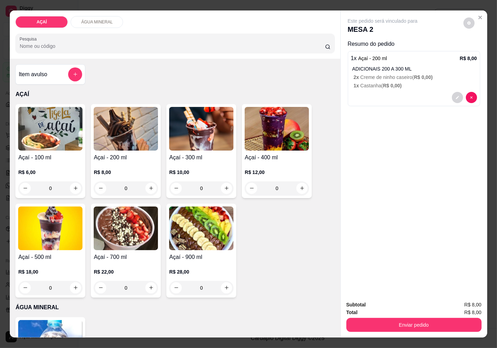
click at [141, 169] on p "R$ 8,00" at bounding box center [126, 172] width 64 height 7
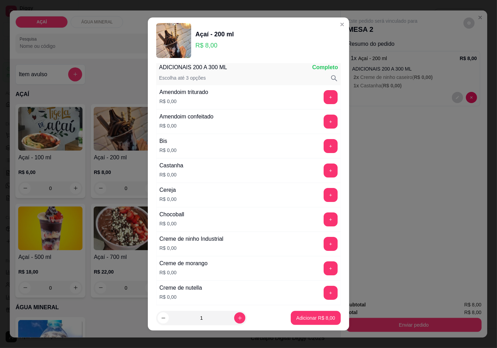
scroll to position [39, 0]
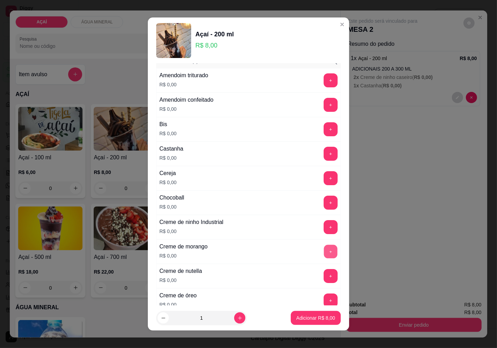
click at [324, 252] on button "+" at bounding box center [331, 252] width 14 height 14
click at [323, 276] on button "+" at bounding box center [330, 276] width 14 height 14
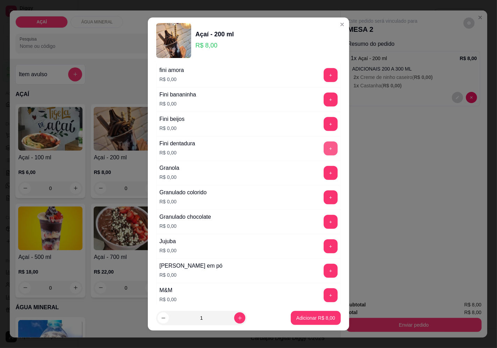
scroll to position [504, 0]
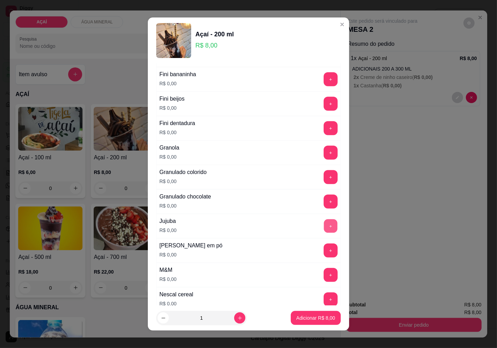
click at [324, 226] on button "+" at bounding box center [331, 226] width 14 height 14
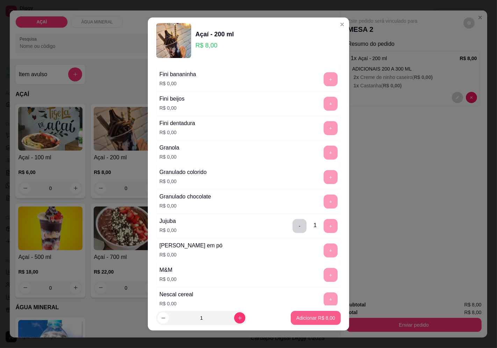
click at [306, 322] on button "Adicionar R$ 8,00" at bounding box center [316, 318] width 50 height 14
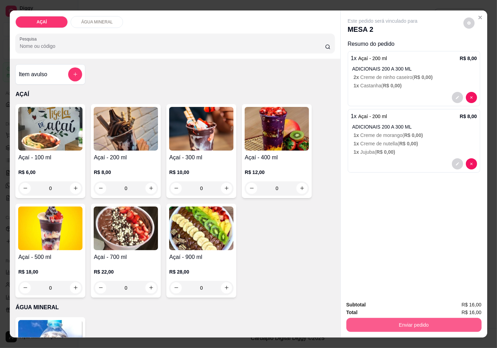
click at [348, 323] on button "Enviar pedido" at bounding box center [413, 325] width 135 height 14
click at [454, 306] on button "Enviar pedido" at bounding box center [463, 304] width 38 height 13
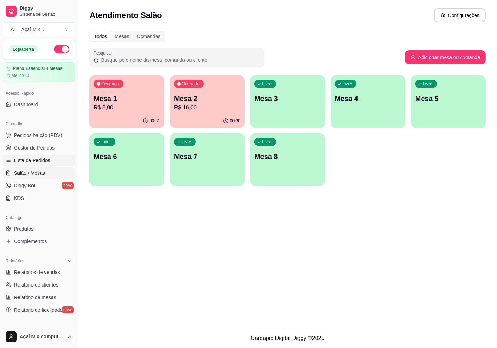
click at [54, 159] on link "Lista de Pedidos" at bounding box center [39, 160] width 72 height 11
click at [49, 152] on link "Gestor de Pedidos" at bounding box center [39, 147] width 72 height 11
click at [40, 144] on span "Gestor de Pedidos" at bounding box center [34, 147] width 41 height 7
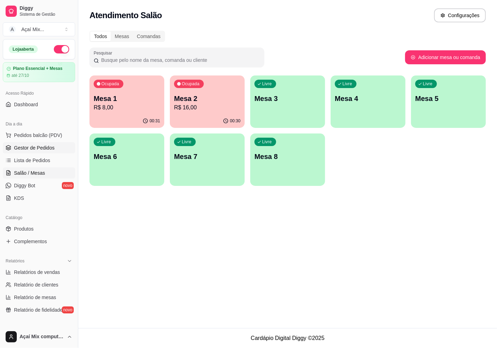
click at [45, 143] on link "Gestor de Pedidos" at bounding box center [39, 147] width 72 height 11
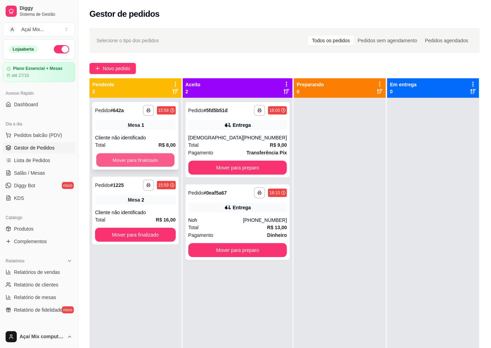
click at [134, 160] on button "Mover para finalizado" at bounding box center [135, 160] width 78 height 14
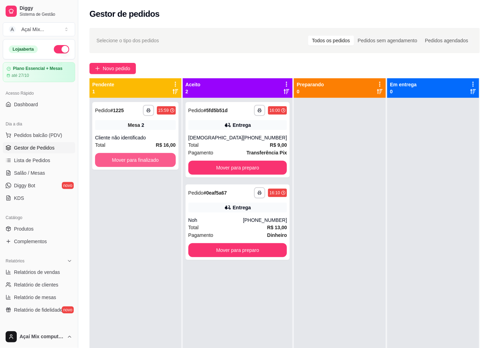
click at [134, 160] on button "Mover para finalizado" at bounding box center [135, 160] width 81 height 14
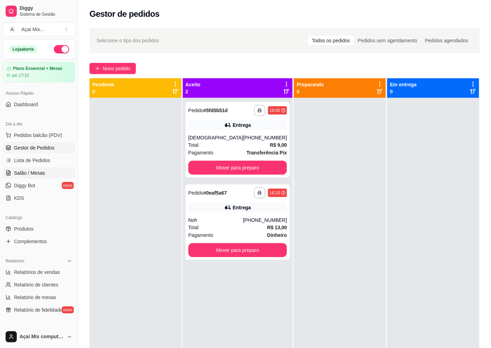
click at [54, 173] on link "Salão / Mesas" at bounding box center [39, 172] width 72 height 11
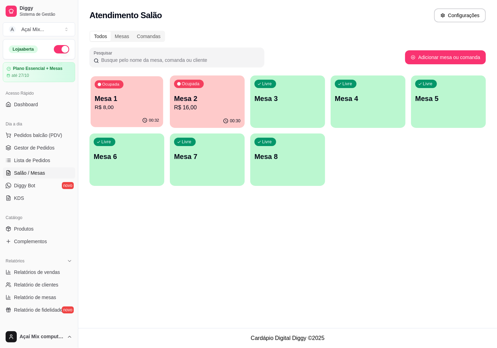
click at [136, 114] on button "Ocupada Mesa 1 R$ 8,00 00:32" at bounding box center [126, 101] width 73 height 51
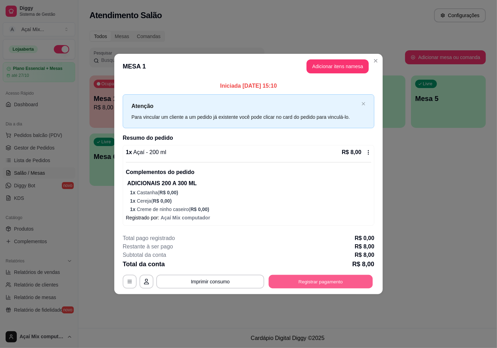
click at [305, 285] on button "Registrar pagamento" at bounding box center [321, 282] width 104 height 14
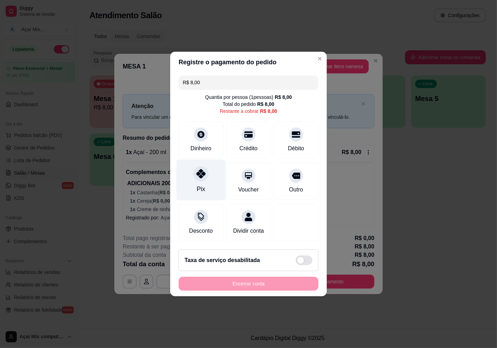
click at [205, 173] on div at bounding box center [200, 173] width 15 height 15
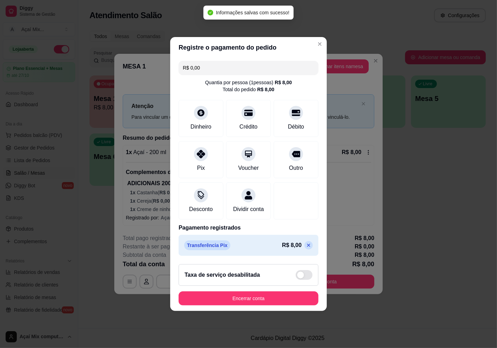
type input "R$ 0,00"
click at [272, 298] on button "Encerrar conta" at bounding box center [249, 298] width 140 height 14
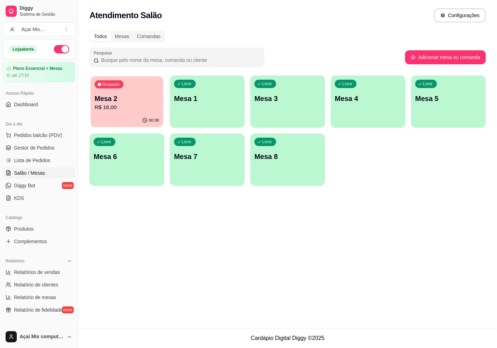
click at [107, 101] on p "Mesa 2" at bounding box center [127, 98] width 64 height 9
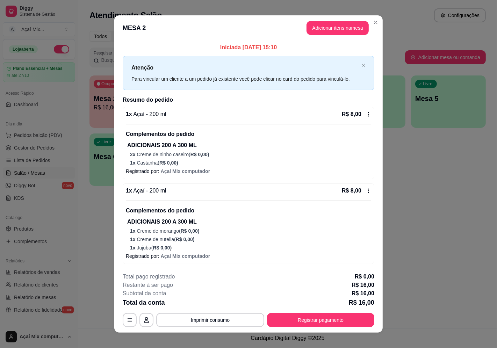
drag, startPoint x: 294, startPoint y: 312, endPoint x: 294, endPoint y: 321, distance: 9.1
click at [294, 312] on div "**********" at bounding box center [249, 299] width 252 height 54
click at [294, 321] on button "Registrar pagamento" at bounding box center [320, 320] width 107 height 14
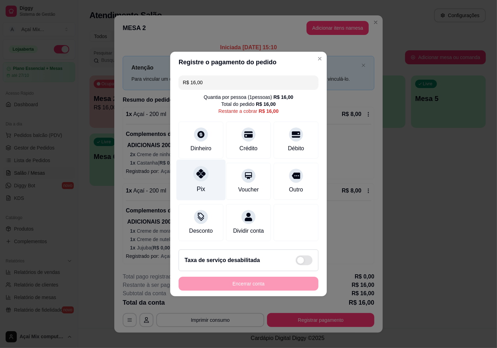
click at [213, 179] on div "Pix" at bounding box center [200, 180] width 49 height 41
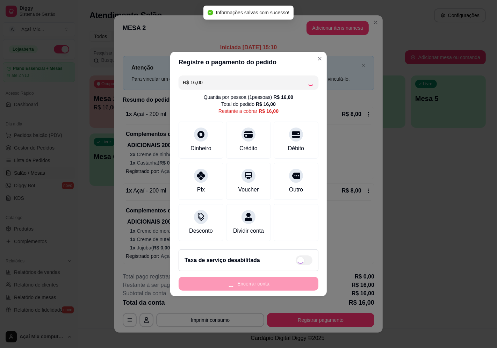
type input "R$ 0,00"
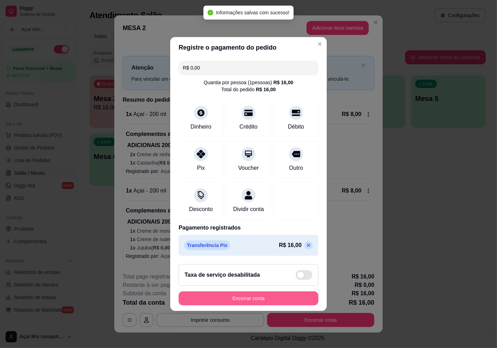
click at [261, 302] on button "Encerrar conta" at bounding box center [249, 298] width 140 height 14
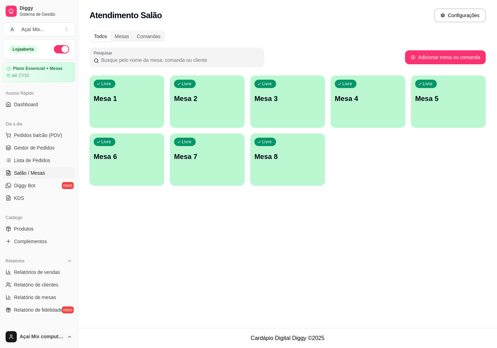
click at [109, 92] on div "Livre Mesa 1" at bounding box center [126, 97] width 75 height 44
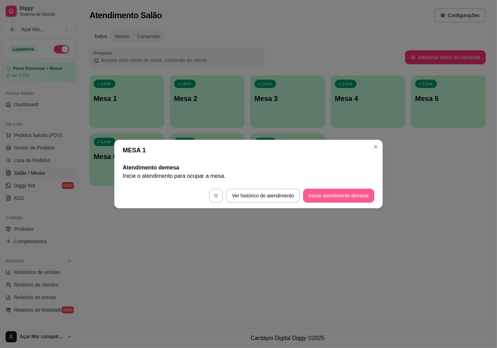
drag, startPoint x: 328, startPoint y: 183, endPoint x: 329, endPoint y: 186, distance: 3.5
click at [329, 186] on footer "Ver histórico de atendimento Iniciar atendimento de mesa" at bounding box center [248, 195] width 268 height 25
click at [328, 194] on button "Iniciar atendimento de mesa" at bounding box center [338, 196] width 71 height 14
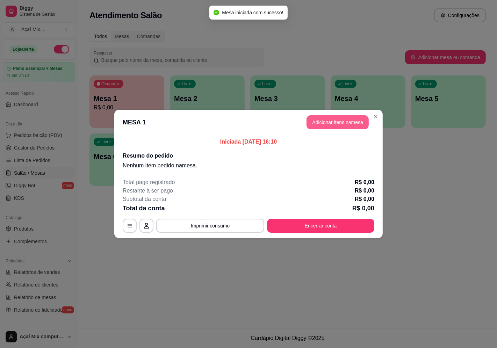
click at [340, 120] on button "Adicionar itens na mesa" at bounding box center [337, 122] width 62 height 14
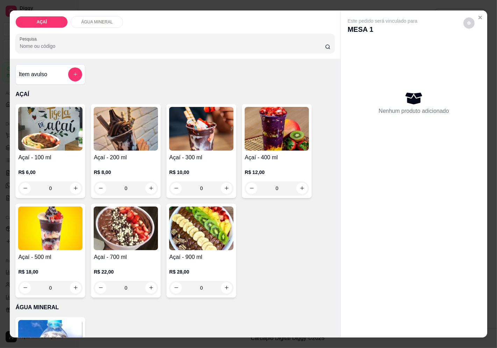
click at [222, 184] on div "0" at bounding box center [201, 188] width 64 height 14
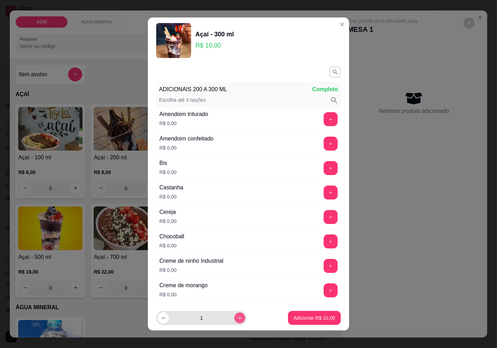
click at [235, 321] on button "increase-product-quantity" at bounding box center [239, 318] width 11 height 11
type input "2"
click at [293, 320] on p "Adicionar R$ 20,00" at bounding box center [314, 317] width 42 height 7
type input "2"
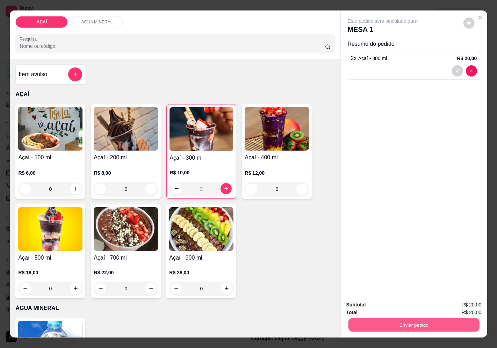
click at [355, 322] on button "Enviar pedido" at bounding box center [413, 325] width 131 height 14
click at [465, 299] on button "Enviar pedido" at bounding box center [462, 304] width 39 height 13
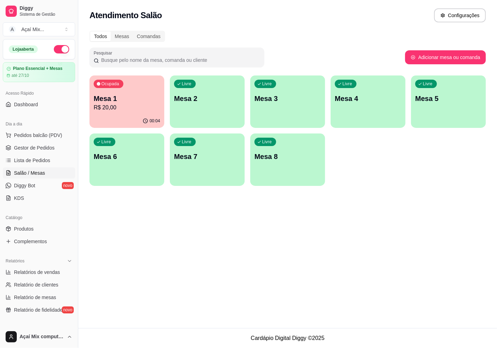
click at [221, 112] on div "Livre Mesa 2" at bounding box center [207, 97] width 75 height 44
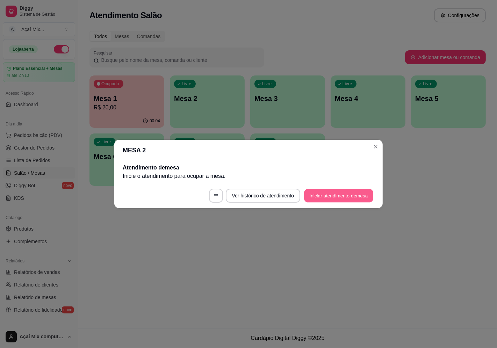
click at [340, 193] on button "Iniciar atendimento de mesa" at bounding box center [338, 196] width 69 height 14
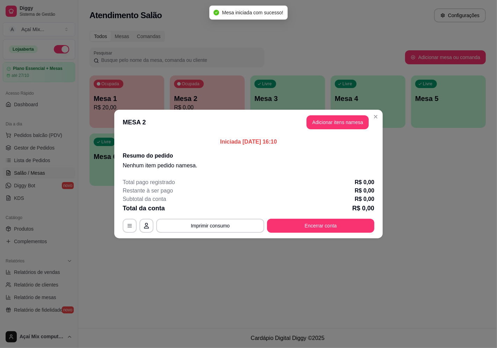
click at [352, 114] on header "MESA 2 Adicionar itens na mesa" at bounding box center [248, 122] width 268 height 25
click at [318, 123] on button "Adicionar itens na mesa" at bounding box center [337, 122] width 62 height 14
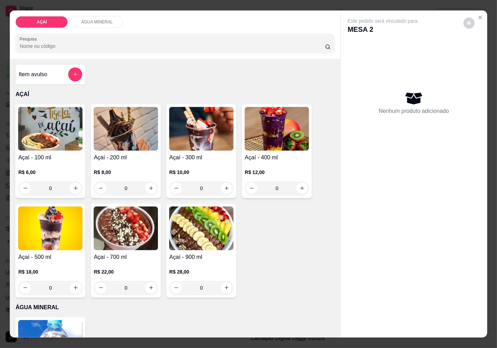
click at [40, 162] on div "R$ 6,00 0" at bounding box center [50, 179] width 64 height 34
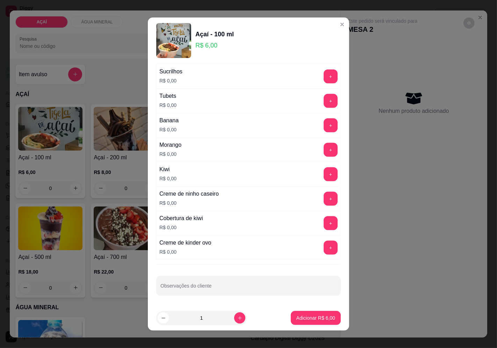
scroll to position [827, 0]
click at [324, 196] on button "+" at bounding box center [331, 199] width 14 height 14
click at [323, 152] on button "+" at bounding box center [330, 150] width 14 height 14
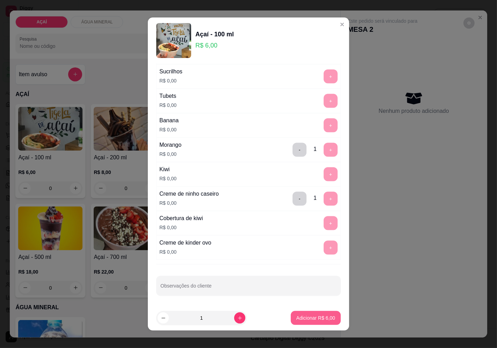
click at [316, 313] on button "Adicionar R$ 6,00" at bounding box center [316, 318] width 50 height 14
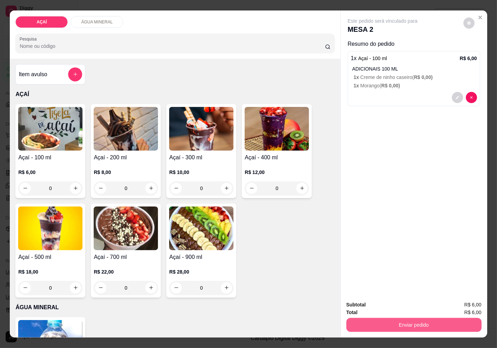
click at [415, 320] on button "Enviar pedido" at bounding box center [413, 325] width 135 height 14
click at [471, 308] on button "Enviar pedido" at bounding box center [463, 304] width 38 height 13
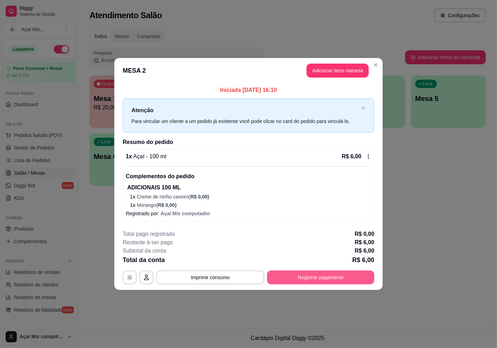
click at [359, 271] on button "Registrar pagamento" at bounding box center [320, 277] width 107 height 14
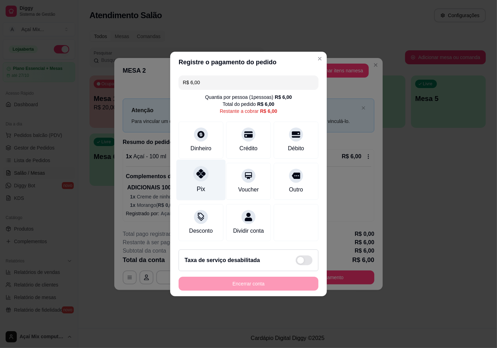
click at [208, 176] on div "Pix" at bounding box center [200, 180] width 49 height 41
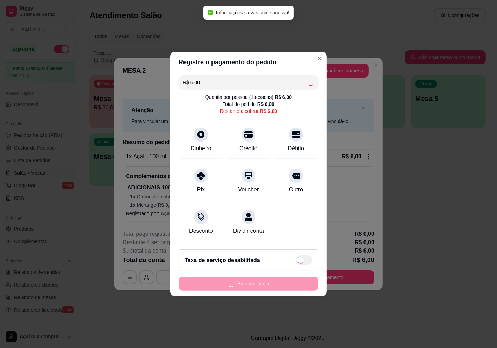
type input "R$ 0,00"
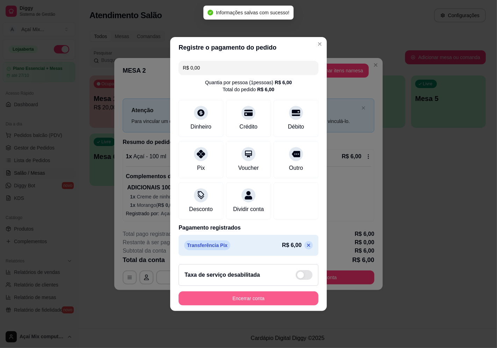
click at [228, 302] on button "Encerrar conta" at bounding box center [249, 298] width 140 height 14
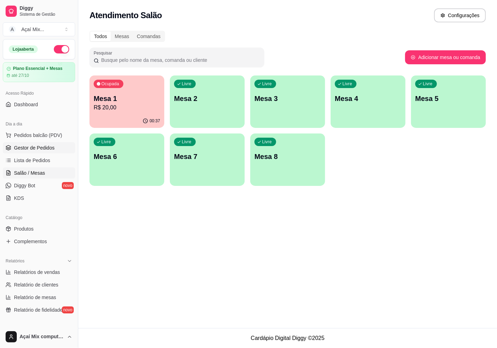
click at [44, 143] on link "Gestor de Pedidos" at bounding box center [39, 147] width 72 height 11
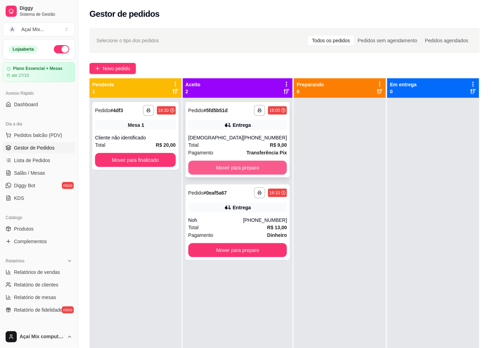
click at [222, 169] on button "Mover para preparo" at bounding box center [237, 168] width 99 height 14
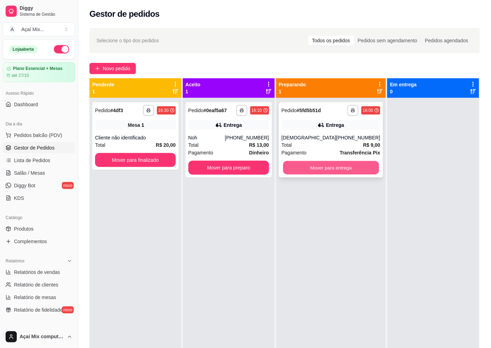
click at [329, 170] on button "Mover para entrega" at bounding box center [331, 168] width 96 height 14
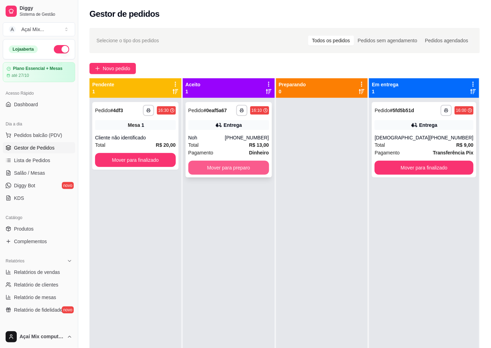
click at [236, 171] on button "Mover para preparo" at bounding box center [228, 168] width 81 height 14
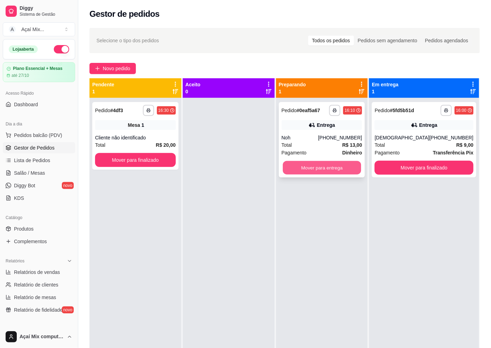
click at [316, 167] on button "Mover para entrega" at bounding box center [322, 168] width 78 height 14
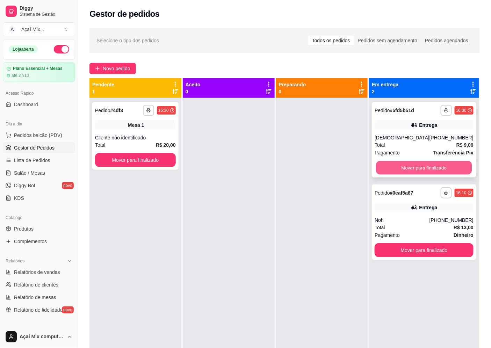
click at [440, 165] on button "Mover para finalizado" at bounding box center [424, 168] width 96 height 14
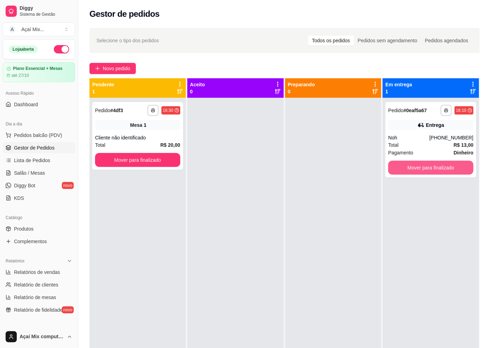
click at [440, 165] on button "Mover para finalizado" at bounding box center [430, 168] width 85 height 14
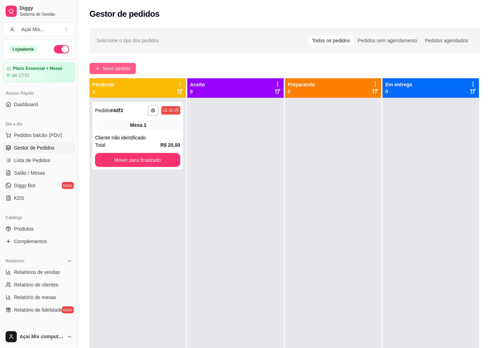
click at [105, 68] on span "Novo pedido" at bounding box center [117, 69] width 28 height 8
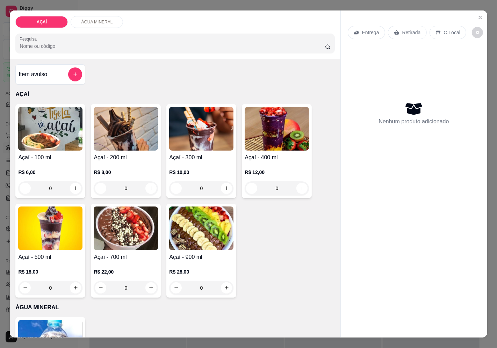
click at [288, 162] on div "R$ 12,00 0" at bounding box center [277, 179] width 64 height 34
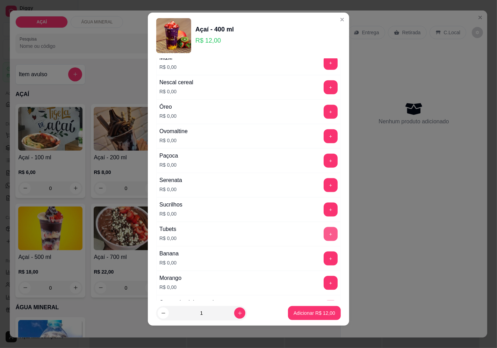
scroll to position [711, 0]
click at [324, 134] on button "+" at bounding box center [331, 137] width 14 height 14
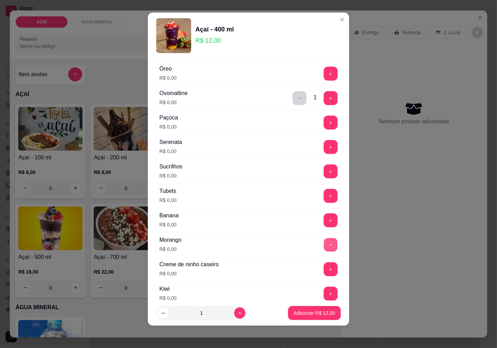
click at [324, 242] on button "+" at bounding box center [331, 245] width 14 height 14
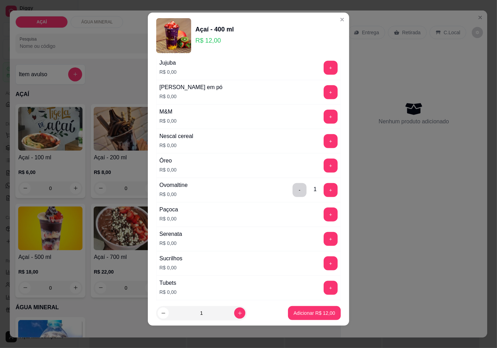
scroll to position [595, 0]
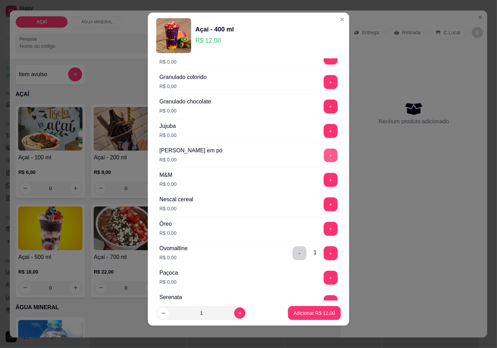
click at [324, 151] on button "+" at bounding box center [331, 155] width 14 height 14
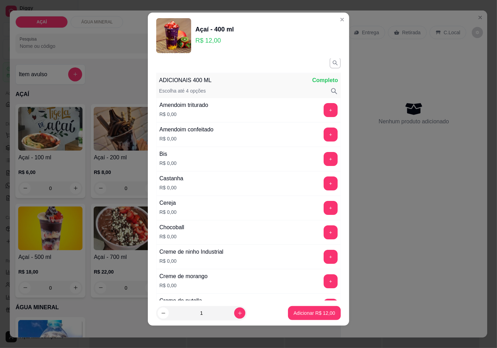
scroll to position [0, 0]
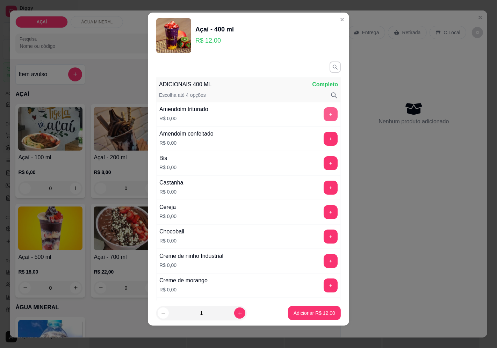
click at [323, 112] on button "+" at bounding box center [330, 114] width 14 height 14
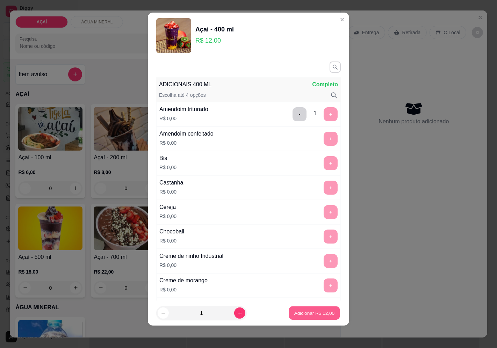
click at [313, 307] on button "Adicionar R$ 12,00" at bounding box center [314, 313] width 51 height 14
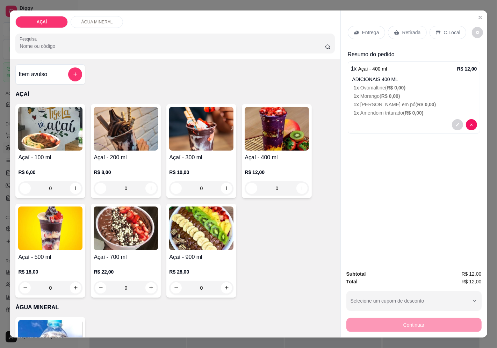
click at [363, 29] on p "Entrega" at bounding box center [370, 32] width 17 height 7
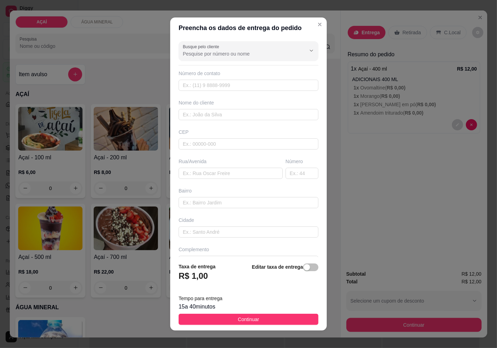
click at [232, 151] on div "Busque pelo cliente Número de contato Nome do cliente CEP Rua/[GEOGRAPHIC_DATA]" at bounding box center [248, 147] width 156 height 219
click at [239, 142] on input "text" at bounding box center [249, 143] width 140 height 11
type input "5752000000"
click at [184, 85] on input "[PHONE_NUMBER][DATE][DATE]" at bounding box center [249, 85] width 140 height 11
type input "91026-1910"
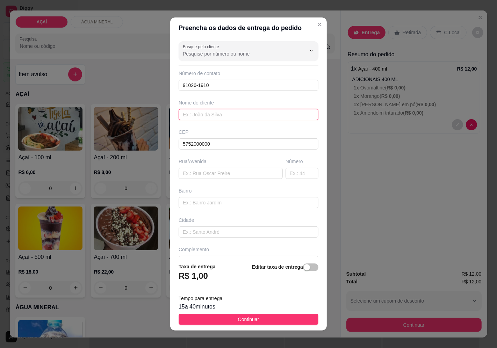
drag, startPoint x: 219, startPoint y: 119, endPoint x: 216, endPoint y: 110, distance: 10.2
click at [216, 110] on input "text" at bounding box center [249, 114] width 140 height 11
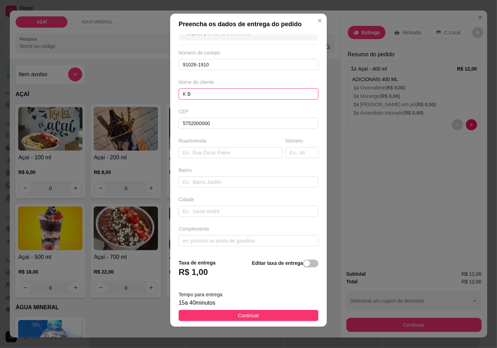
scroll to position [5, 0]
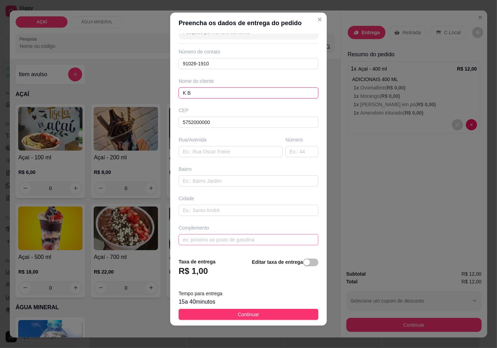
type input "K B"
click at [203, 234] on input "text" at bounding box center [249, 239] width 140 height 11
type input "V"
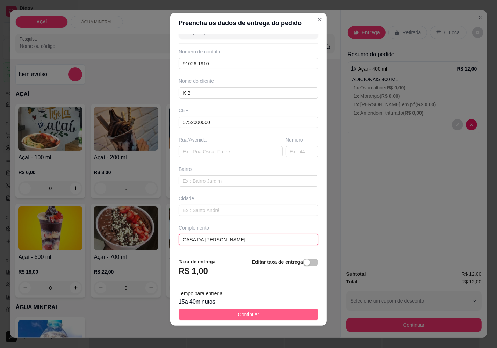
type input "CASA DA [PERSON_NAME]"
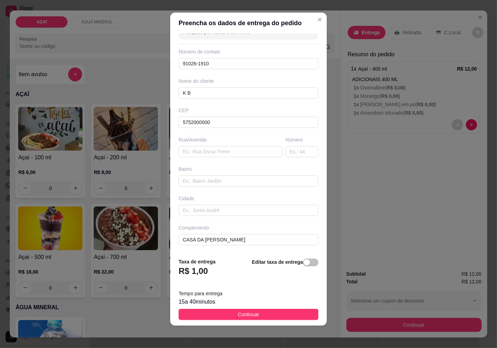
drag, startPoint x: 278, startPoint y: 313, endPoint x: 280, endPoint y: 318, distance: 5.1
click at [279, 313] on button "Continuar" at bounding box center [249, 314] width 140 height 11
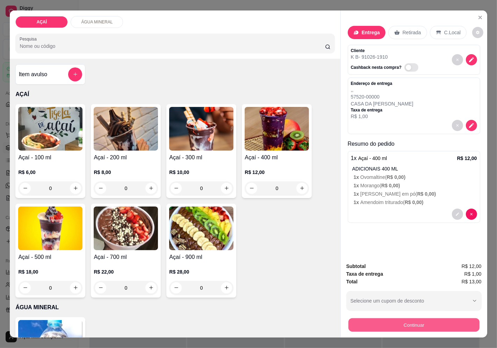
click at [405, 328] on button "Continuar" at bounding box center [413, 325] width 131 height 14
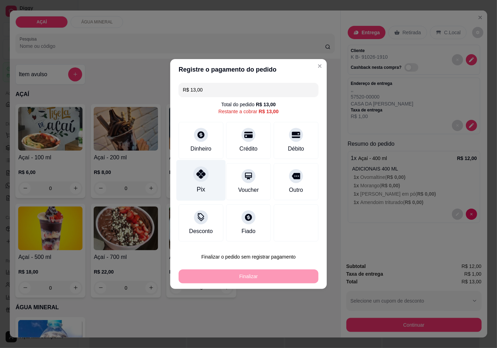
click at [210, 176] on div "Pix" at bounding box center [200, 180] width 49 height 41
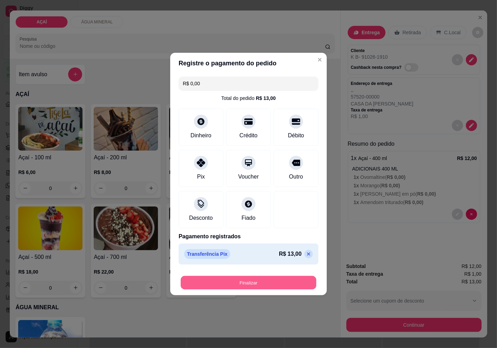
click at [288, 287] on button "Finalizar" at bounding box center [249, 283] width 136 height 14
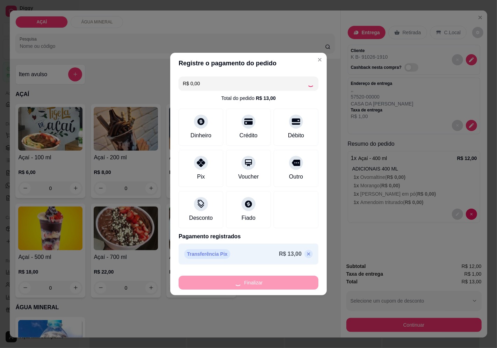
type input "-R$ 13,00"
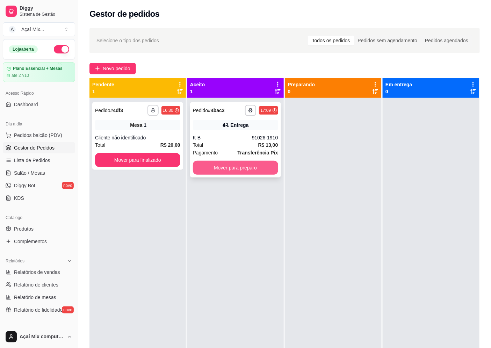
click at [253, 169] on button "Mover para preparo" at bounding box center [235, 168] width 85 height 14
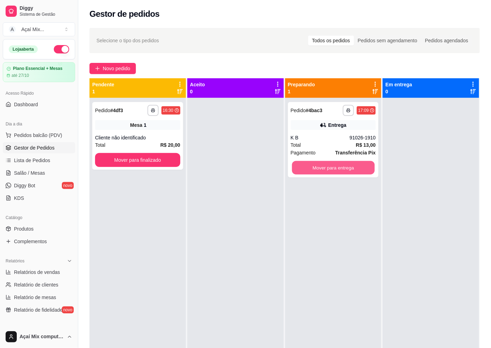
click at [316, 169] on button "Mover para entrega" at bounding box center [333, 168] width 82 height 14
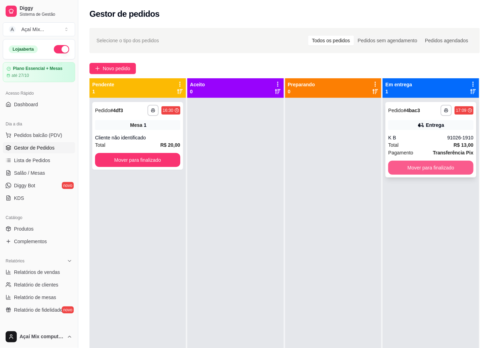
click at [441, 163] on button "Mover para finalizado" at bounding box center [430, 168] width 85 height 14
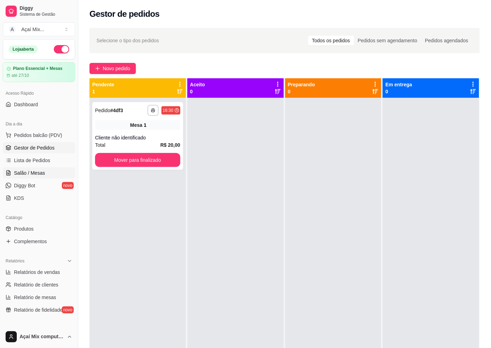
click at [18, 177] on link "Salão / Mesas" at bounding box center [39, 172] width 72 height 11
click at [22, 164] on link "Lista de Pedidos" at bounding box center [39, 160] width 72 height 11
drag, startPoint x: 23, startPoint y: 165, endPoint x: 24, endPoint y: 170, distance: 5.8
click at [23, 165] on link "Lista de Pedidos" at bounding box center [39, 160] width 72 height 11
click at [25, 175] on span "Salão / Mesas" at bounding box center [29, 172] width 31 height 7
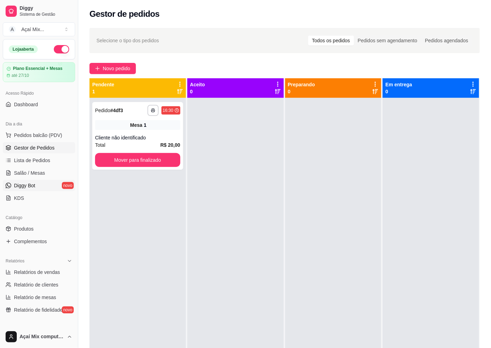
drag, startPoint x: 25, startPoint y: 175, endPoint x: 32, endPoint y: 186, distance: 13.1
click at [25, 175] on span "Salão / Mesas" at bounding box center [29, 172] width 31 height 7
click at [32, 186] on span "Diggy Bot" at bounding box center [24, 185] width 21 height 7
click at [33, 186] on span "Diggy Bot" at bounding box center [24, 185] width 21 height 7
click at [30, 175] on span "Salão / Mesas" at bounding box center [29, 172] width 31 height 7
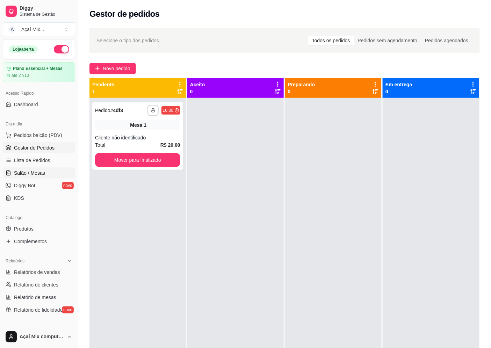
click at [30, 175] on span "Salão / Mesas" at bounding box center [29, 172] width 31 height 7
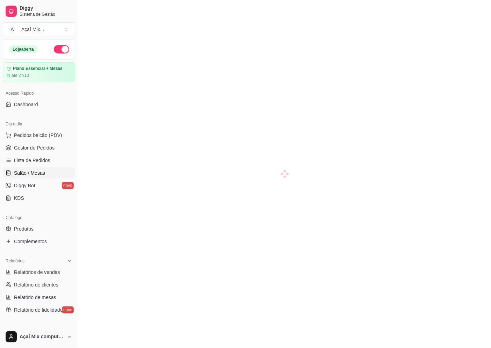
click at [30, 176] on span "Salão / Mesas" at bounding box center [29, 172] width 31 height 7
click at [30, 175] on span "Salão / Mesas" at bounding box center [29, 172] width 31 height 7
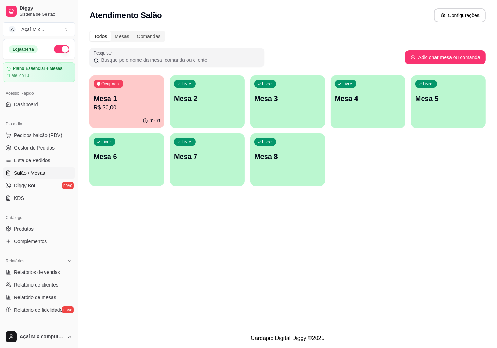
click at [176, 112] on div "Livre Mesa 2" at bounding box center [207, 97] width 75 height 44
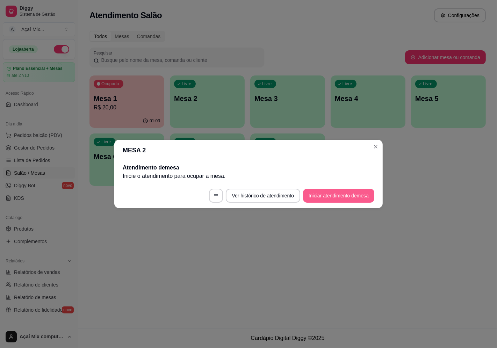
click at [361, 195] on button "Iniciar atendimento de mesa" at bounding box center [338, 196] width 71 height 14
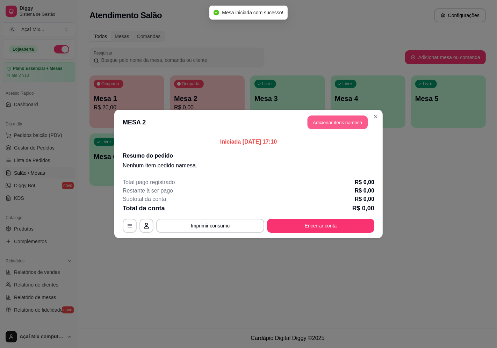
click at [343, 119] on button "Adicionar itens na mesa" at bounding box center [337, 123] width 60 height 14
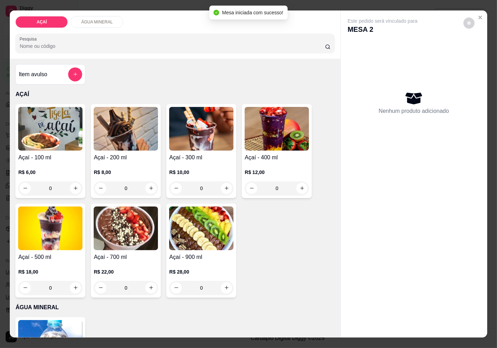
click at [179, 169] on p "R$ 10,00" at bounding box center [201, 172] width 64 height 7
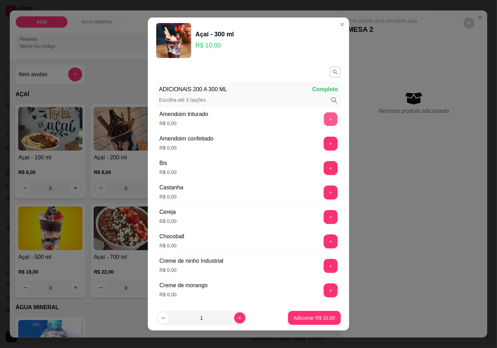
click at [324, 119] on button "+" at bounding box center [331, 119] width 14 height 14
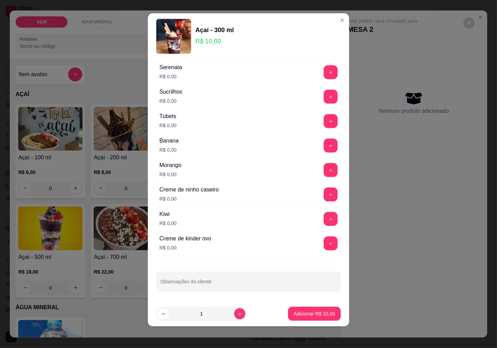
scroll to position [5, 0]
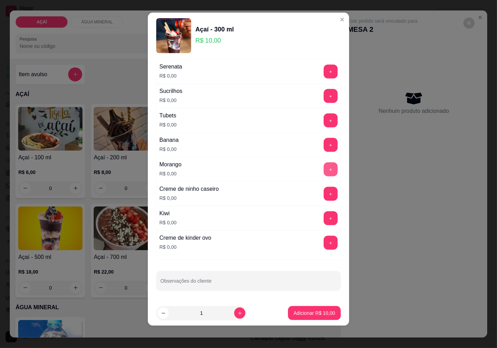
click at [323, 170] on button "+" at bounding box center [330, 169] width 14 height 14
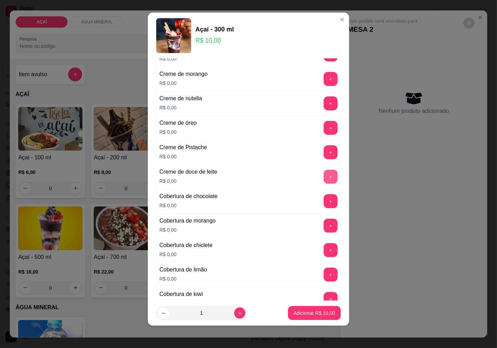
scroll to position [168, 0]
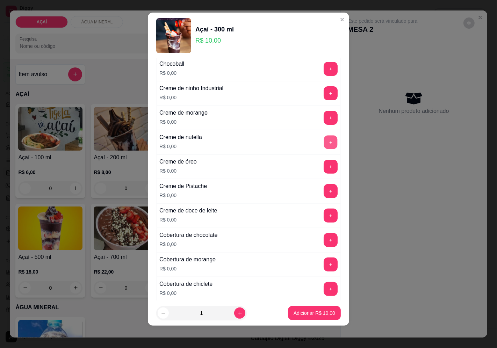
click at [324, 140] on button "+" at bounding box center [331, 142] width 14 height 14
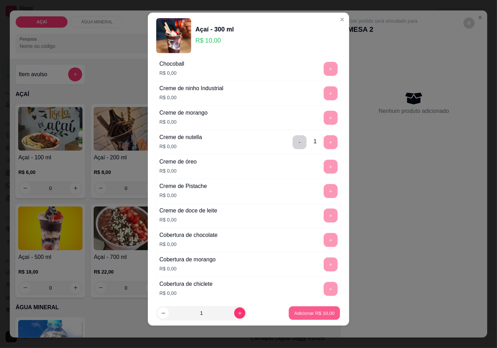
click at [327, 309] on button "Adicionar R$ 10,00" at bounding box center [314, 313] width 51 height 14
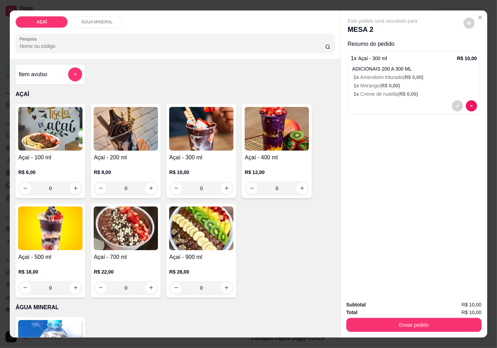
click at [384, 74] on p "1 x Amendoim triturado ( R$ 0,00 )" at bounding box center [415, 77] width 123 height 7
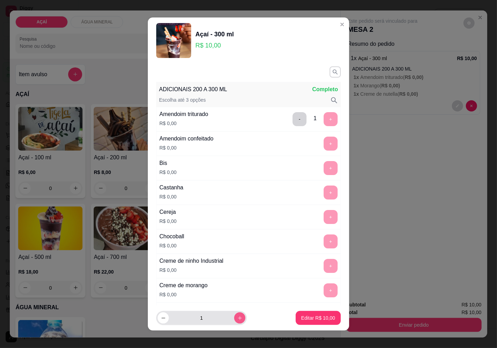
click at [234, 321] on button "increase-product-quantity" at bounding box center [239, 317] width 11 height 11
type input "2"
click at [308, 321] on p "Editar R$ 20,00" at bounding box center [317, 318] width 33 height 7
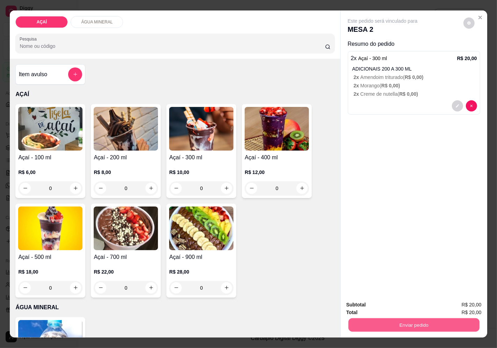
click at [378, 318] on button "Enviar pedido" at bounding box center [413, 325] width 131 height 14
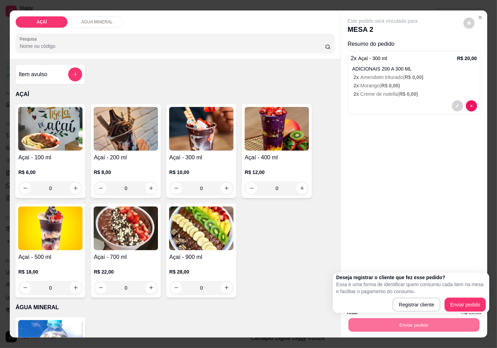
click at [443, 307] on div "Registrar cliente Enviar pedido" at bounding box center [411, 305] width 150 height 14
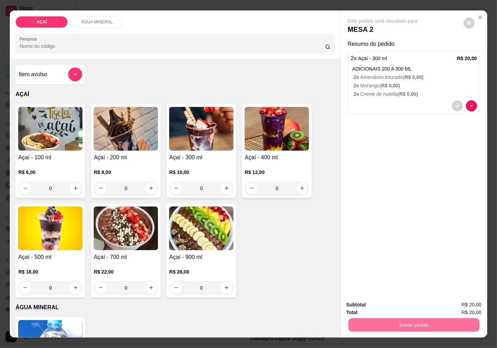
click at [449, 307] on button "Enviar pedido" at bounding box center [463, 304] width 38 height 13
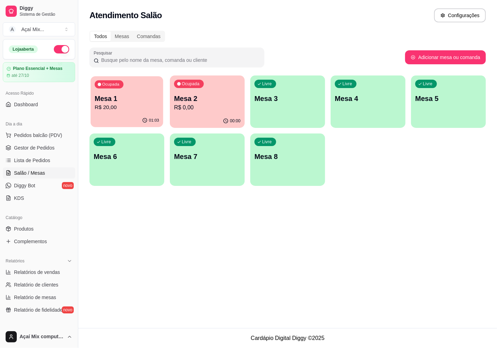
click at [110, 99] on p "Mesa 1" at bounding box center [127, 98] width 64 height 9
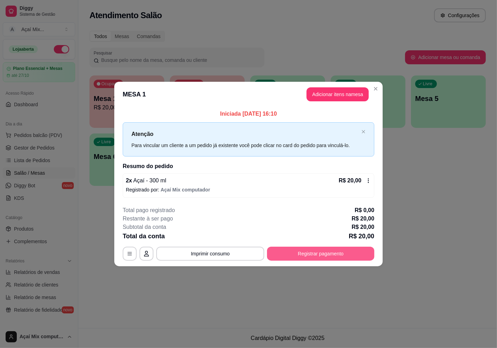
click at [317, 256] on button "Registrar pagamento" at bounding box center [320, 254] width 107 height 14
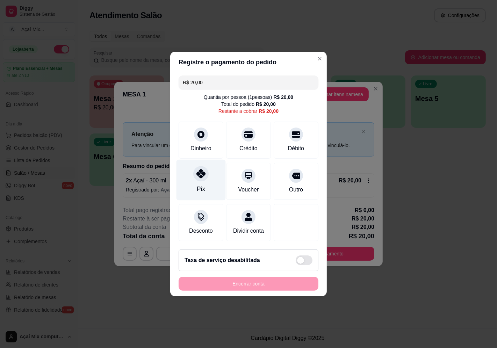
click at [210, 177] on div "Pix" at bounding box center [200, 180] width 49 height 41
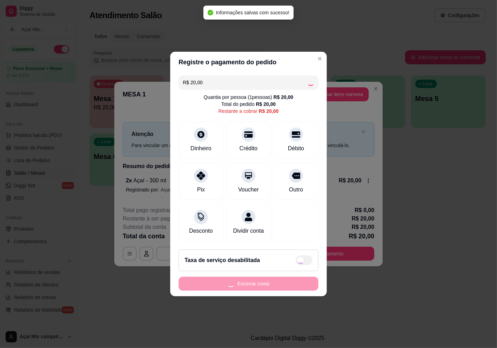
type input "R$ 0,00"
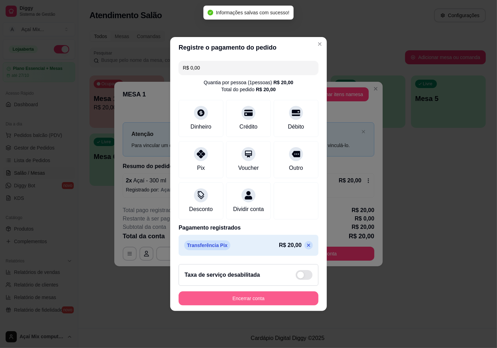
click at [277, 305] on button "Encerrar conta" at bounding box center [249, 298] width 140 height 14
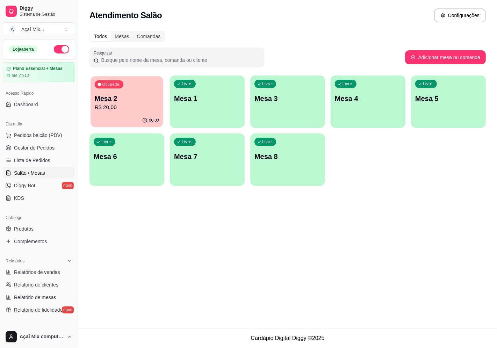
click at [102, 108] on p "R$ 20,00" at bounding box center [127, 107] width 64 height 8
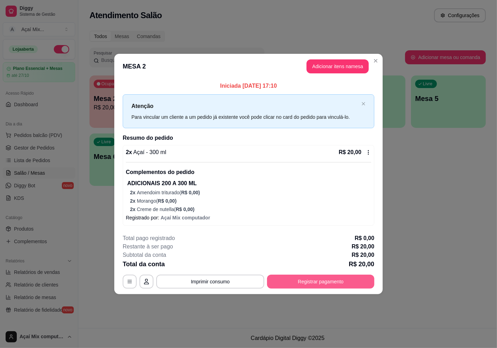
click at [326, 285] on button "Registrar pagamento" at bounding box center [320, 282] width 107 height 14
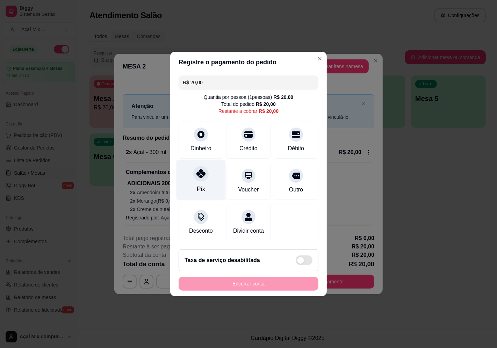
click at [203, 176] on div at bounding box center [200, 173] width 15 height 15
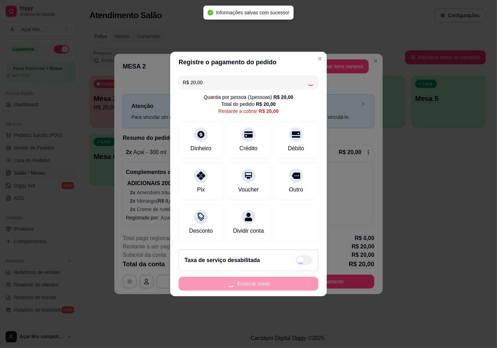
type input "R$ 0,00"
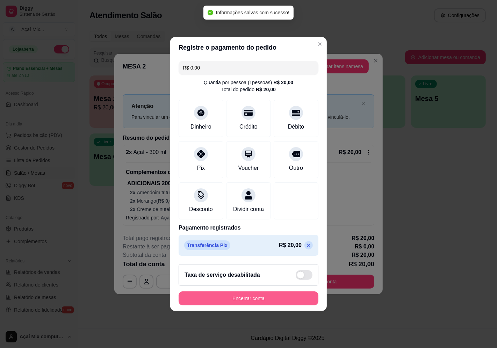
click at [256, 301] on button "Encerrar conta" at bounding box center [249, 298] width 140 height 14
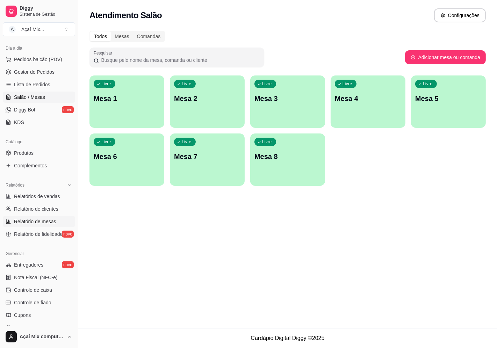
scroll to position [78, 0]
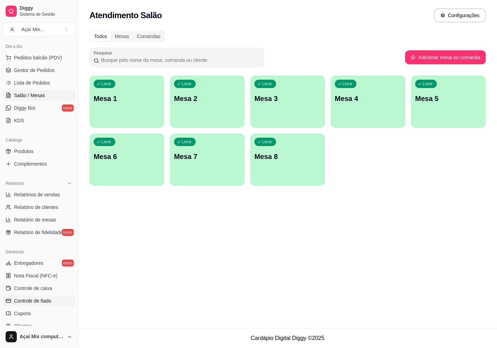
click at [41, 304] on span "Controle de fiado" at bounding box center [32, 300] width 37 height 7
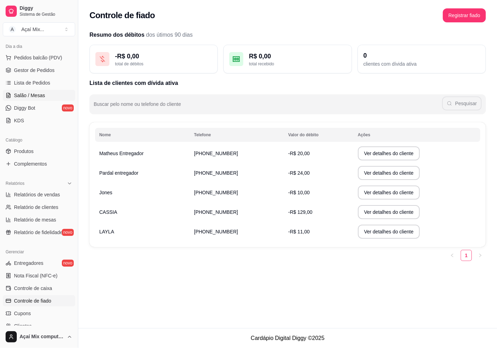
click at [37, 95] on span "Salão / Mesas" at bounding box center [29, 95] width 31 height 7
